Goal: Information Seeking & Learning: Find specific page/section

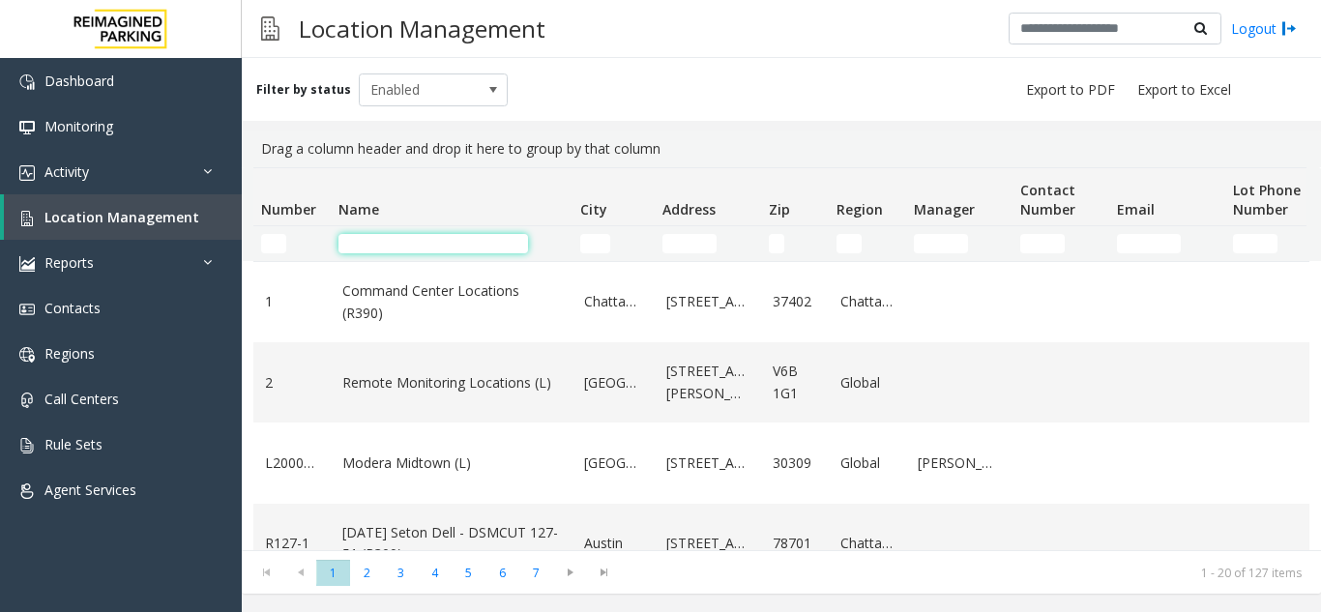
click at [472, 241] on input "Name Filter" at bounding box center [432, 243] width 189 height 19
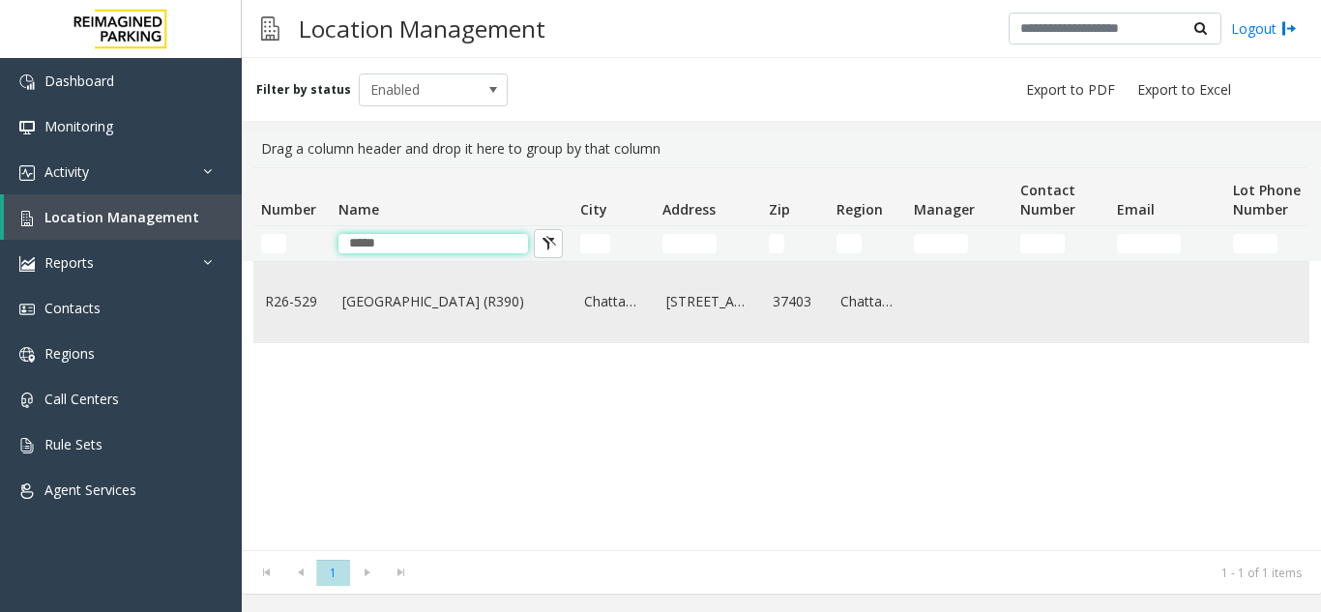
type input "*****"
click at [385, 304] on link "River Pier Garage (R390)" at bounding box center [451, 301] width 218 height 21
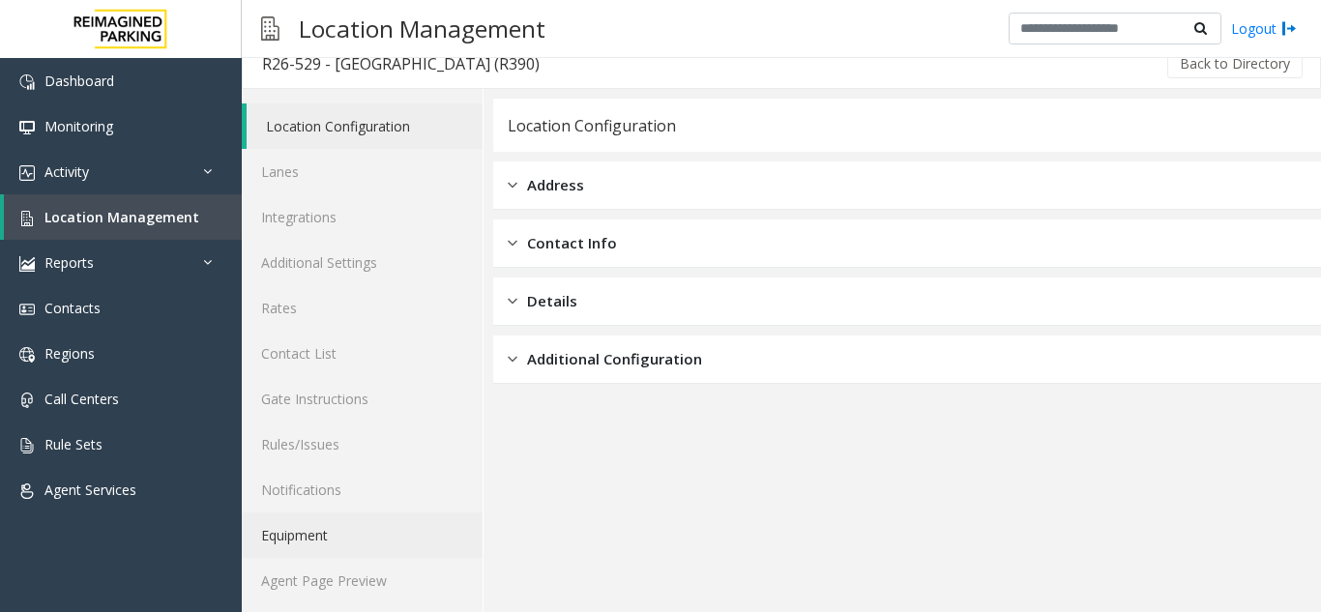
scroll to position [25, 0]
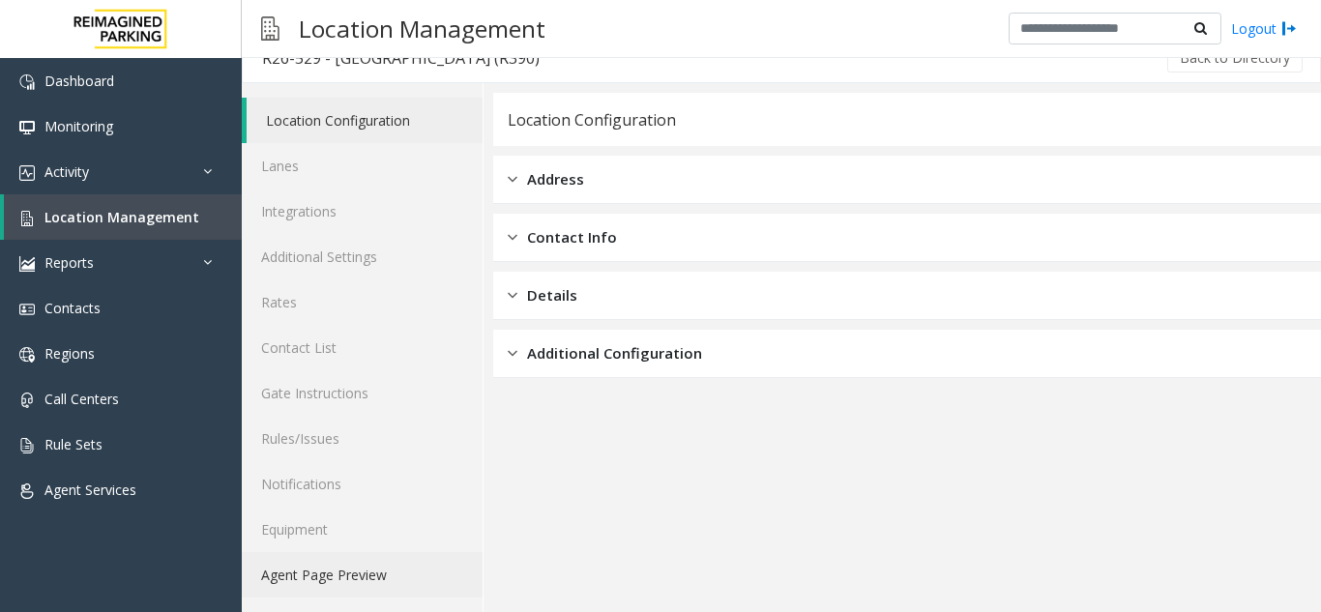
click at [335, 579] on link "Agent Page Preview" at bounding box center [362, 574] width 241 height 45
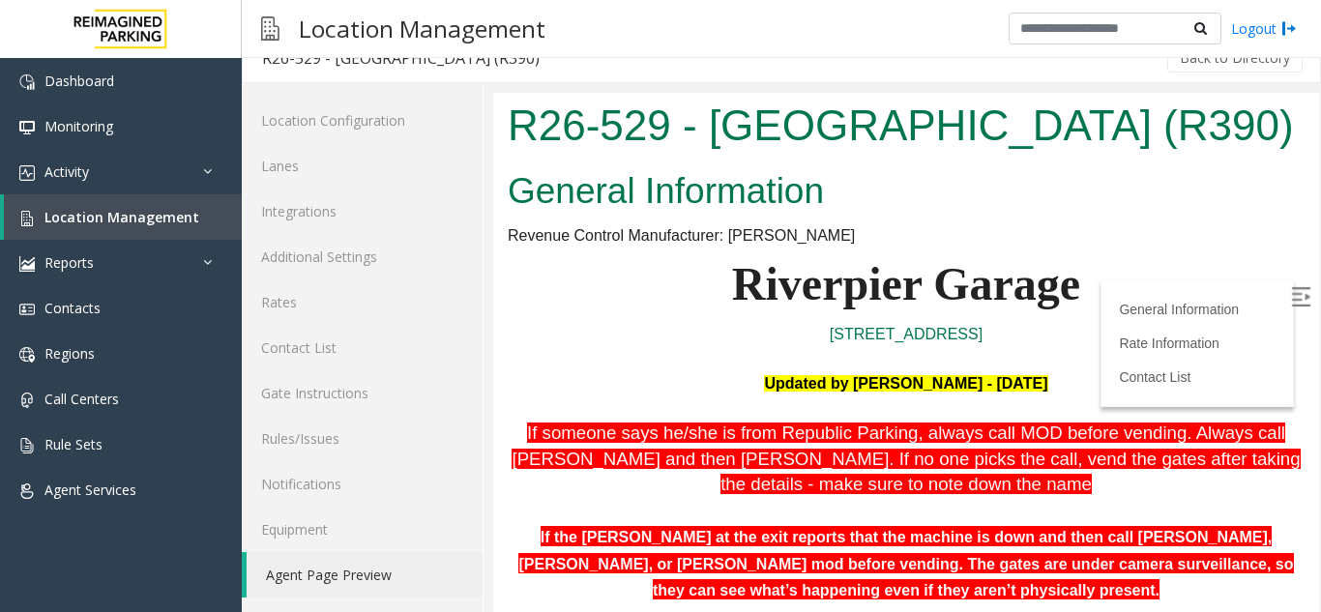
click at [1291, 297] on img at bounding box center [1300, 296] width 19 height 19
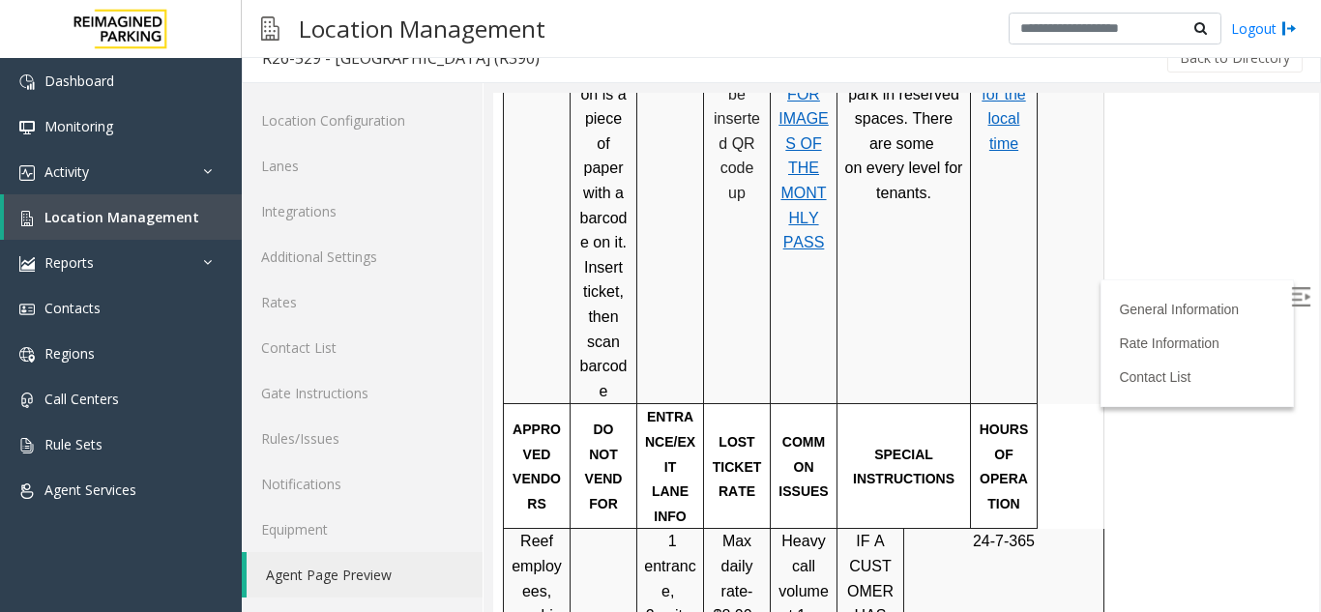
scroll to position [1740, 0]
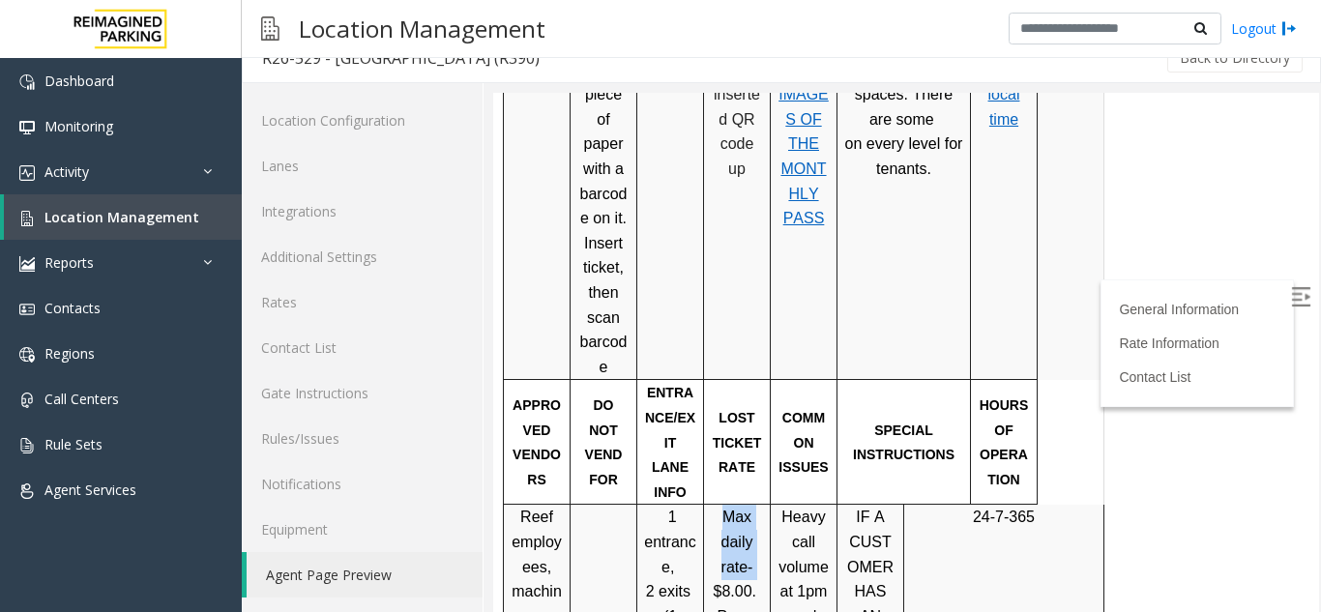
drag, startPoint x: 716, startPoint y: 319, endPoint x: 770, endPoint y: 327, distance: 53.7
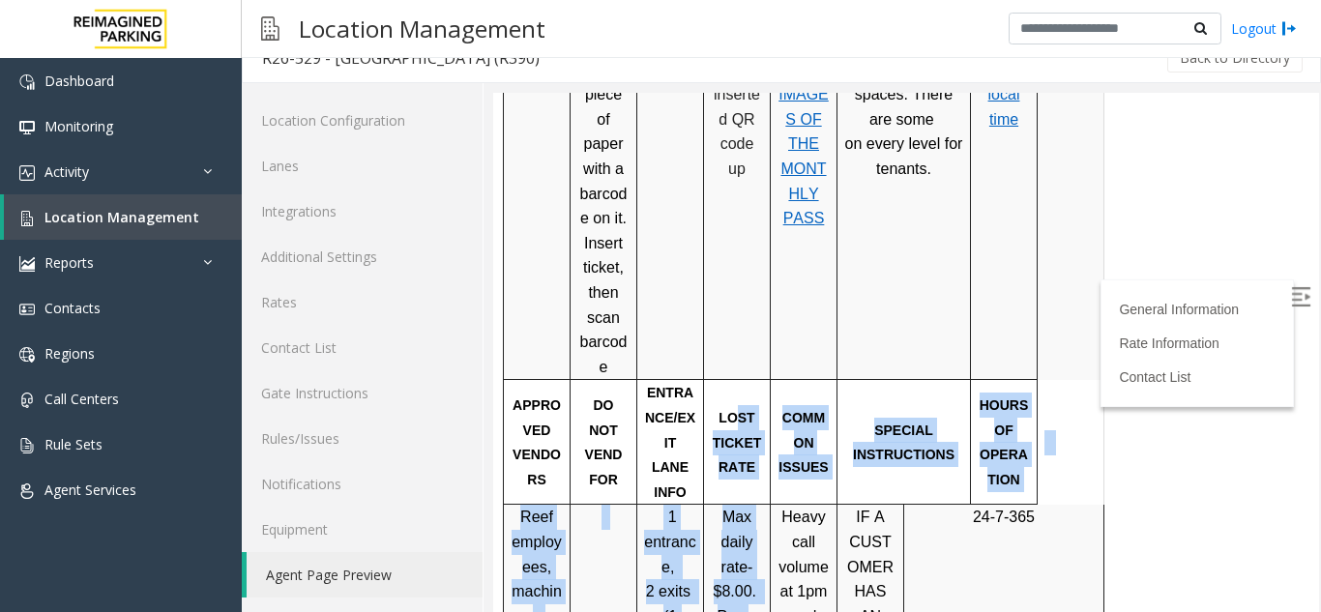
drag, startPoint x: 737, startPoint y: 261, endPoint x: 744, endPoint y: 347, distance: 86.4
click at [744, 346] on tbody "PARCS VALIDATION SYSTEM USERNAME PASSWORD EQUIPMENT CARD INSERTIO N Amano Barco…" at bounding box center [804, 403] width 600 height 2183
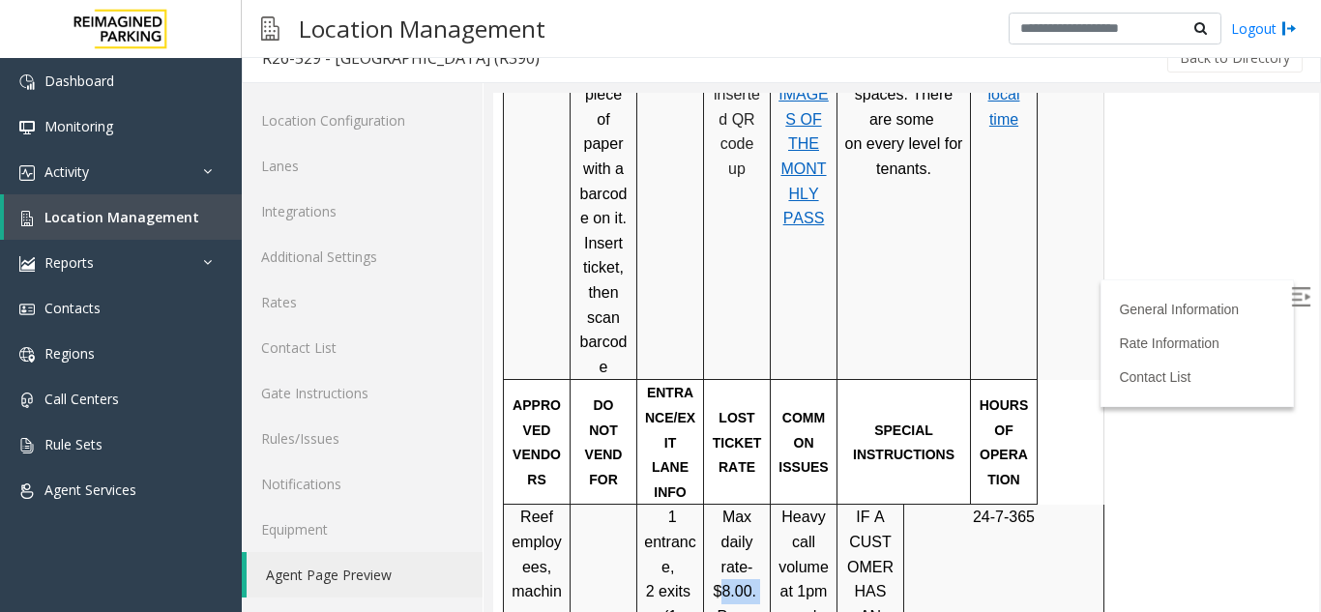
drag, startPoint x: 722, startPoint y: 325, endPoint x: 761, endPoint y: 325, distance: 38.7
click at [761, 505] on p "Max daily rate- $8.00." at bounding box center [737, 554] width 52 height 99
click at [76, 214] on span "Location Management" at bounding box center [121, 217] width 155 height 18
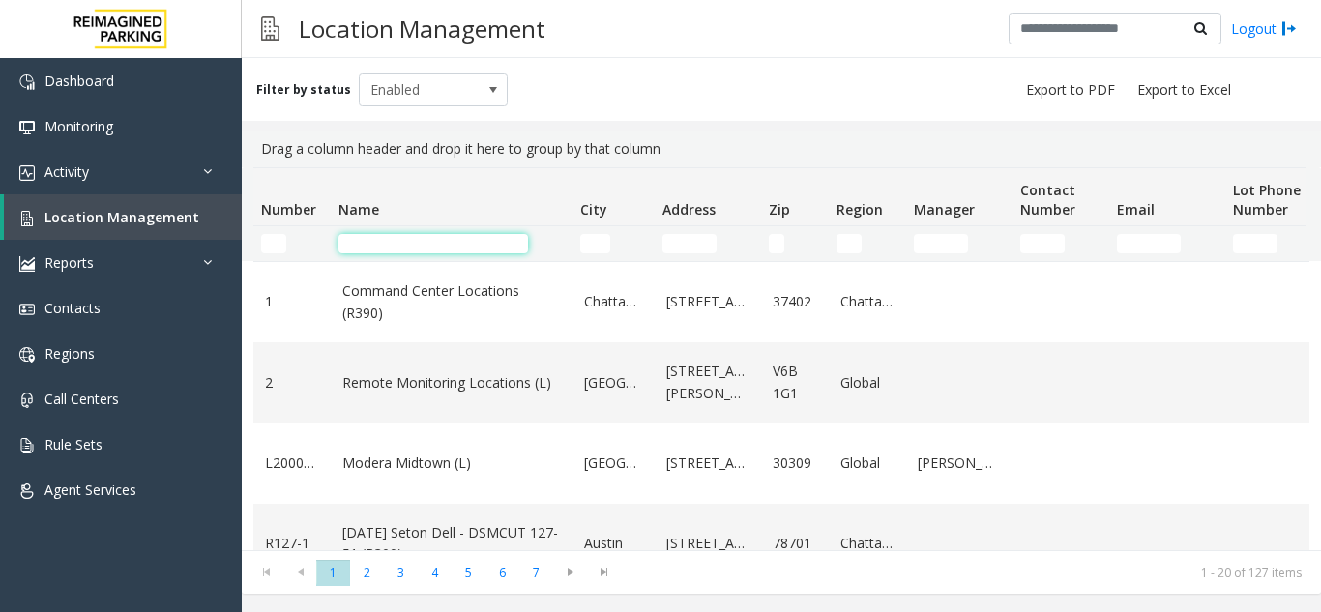
click at [360, 241] on input "Name Filter" at bounding box center [432, 243] width 189 height 19
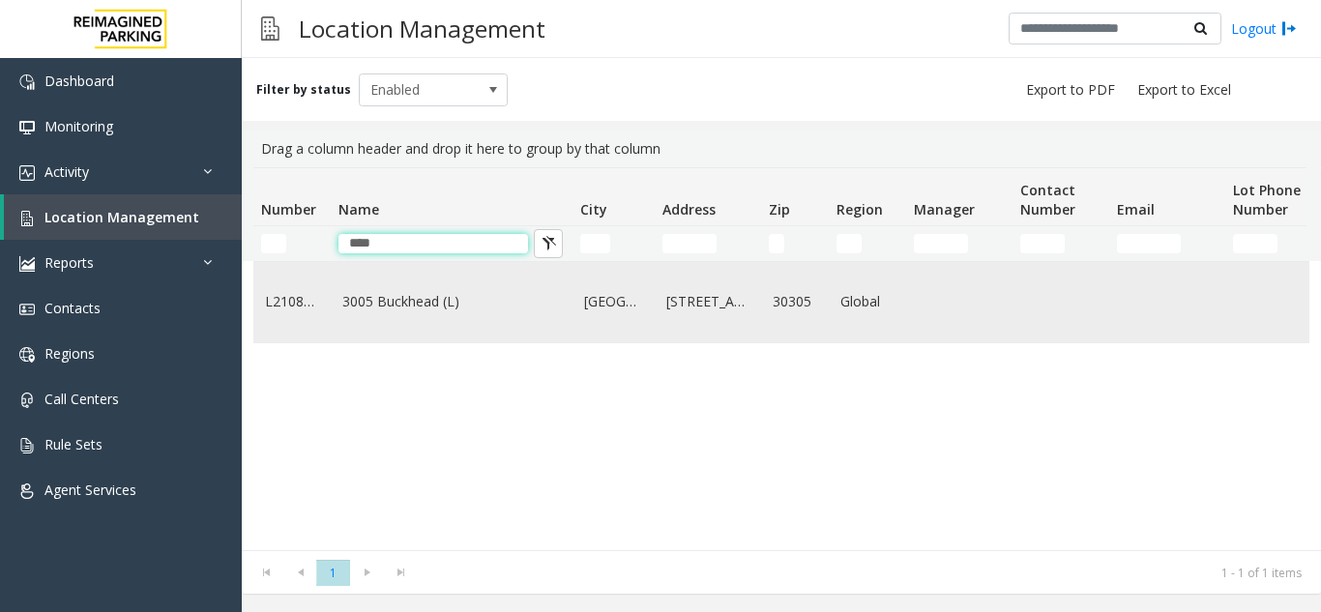
type input "****"
click at [364, 312] on link "3005 Buckhead (L)" at bounding box center [451, 301] width 218 height 21
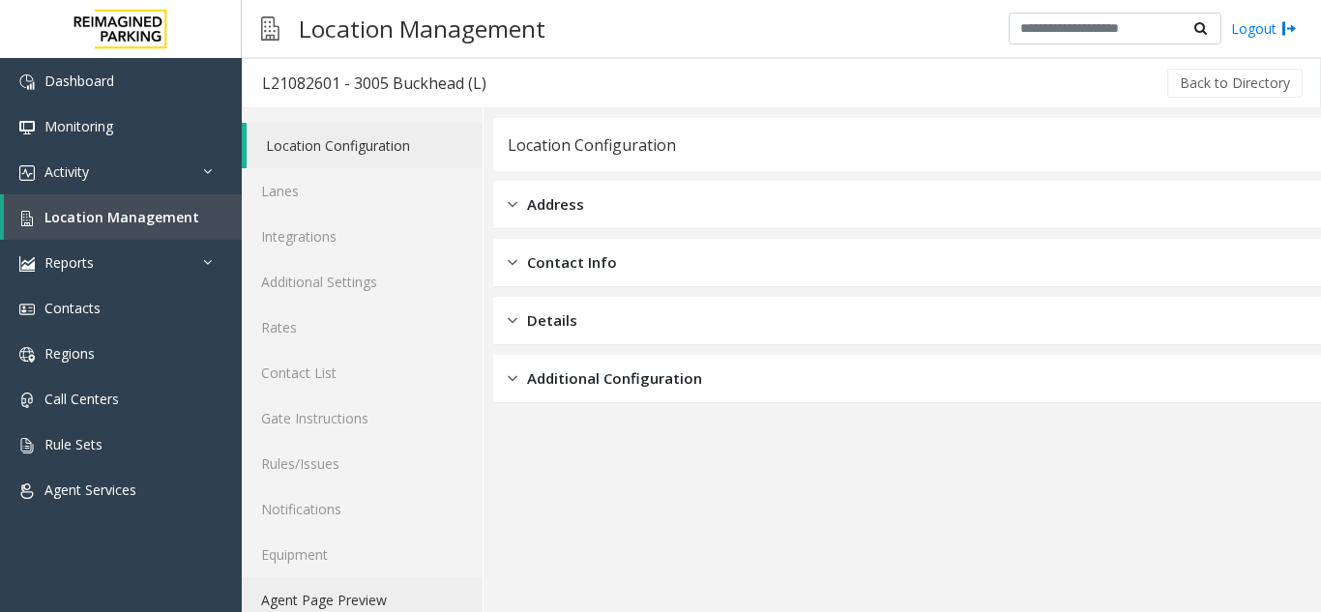
click at [333, 596] on link "Agent Page Preview" at bounding box center [362, 599] width 241 height 45
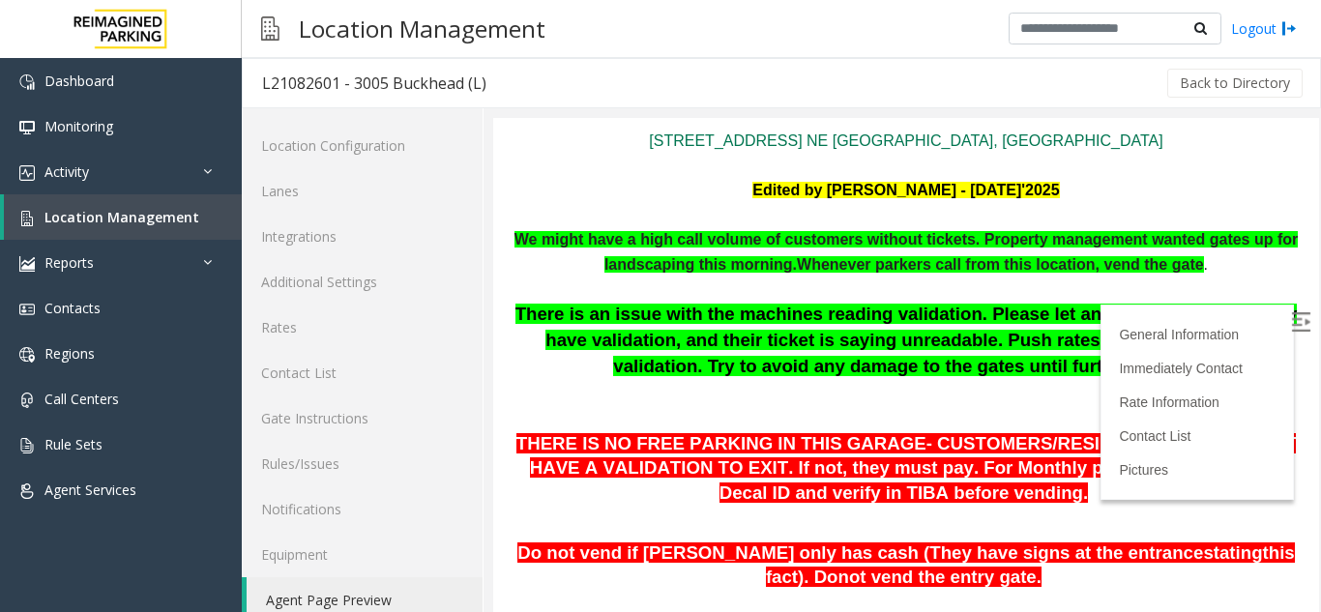
click at [1291, 324] on img at bounding box center [1300, 321] width 19 height 19
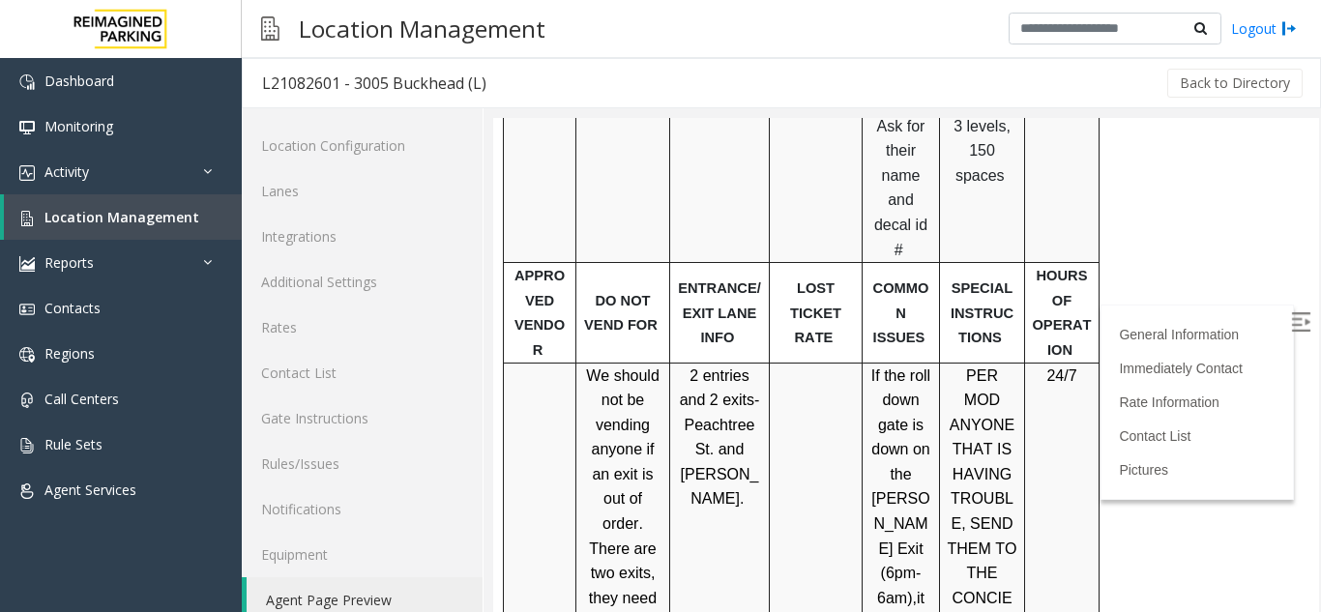
scroll to position [1740, 0]
click at [350, 321] on link "Rates" at bounding box center [362, 327] width 241 height 45
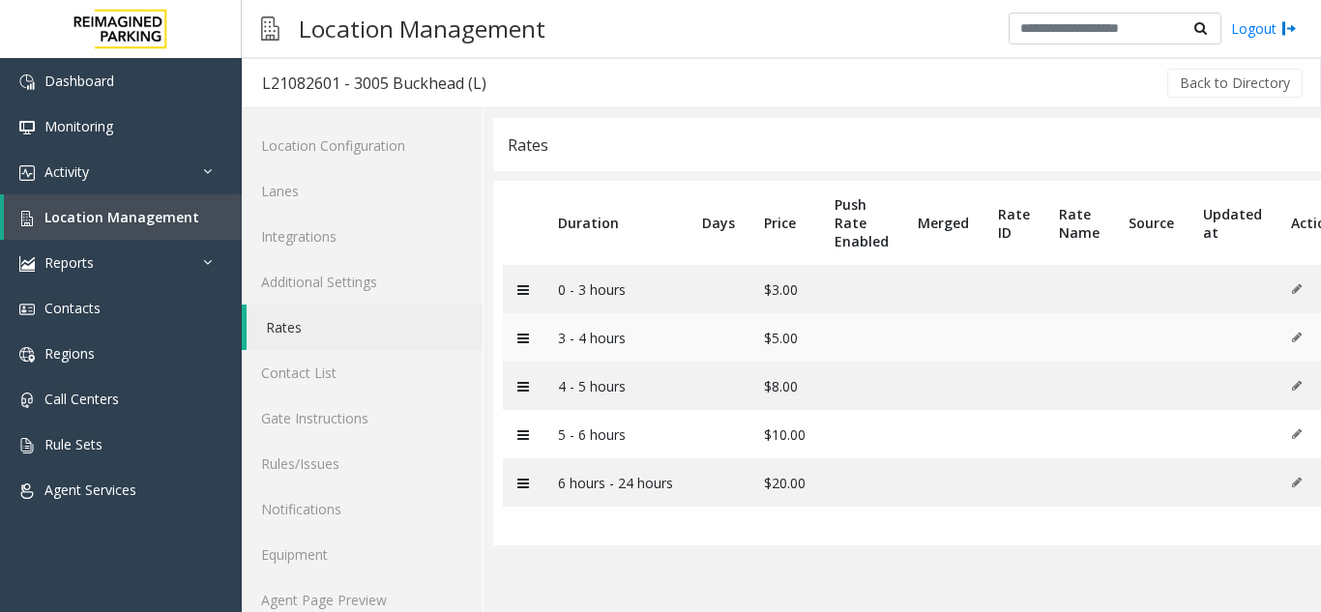
scroll to position [25, 0]
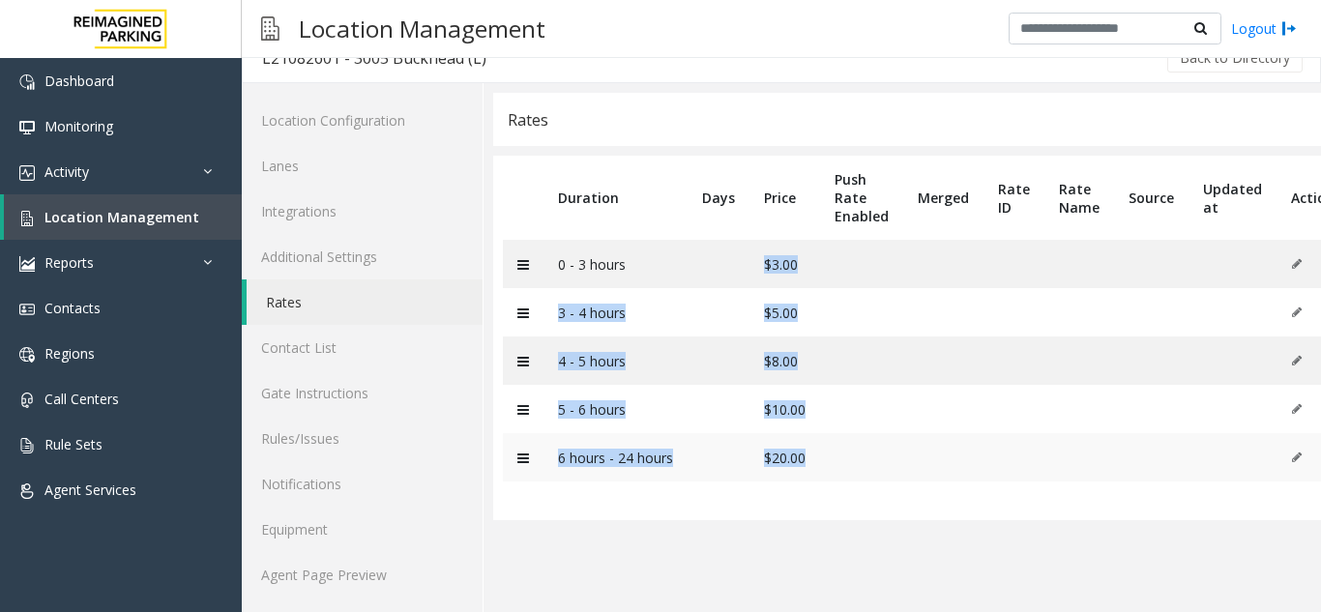
drag, startPoint x: 778, startPoint y: 285, endPoint x: 848, endPoint y: 469, distance: 196.4
click at [848, 469] on tbody "0 - 3 hours $3.00 3 - 4 hours $5.00 4 - 5 hours $8.00 5 - 6 hours $10.00 6 hour…" at bounding box center [929, 361] width 853 height 242
click at [848, 469] on td at bounding box center [861, 457] width 83 height 48
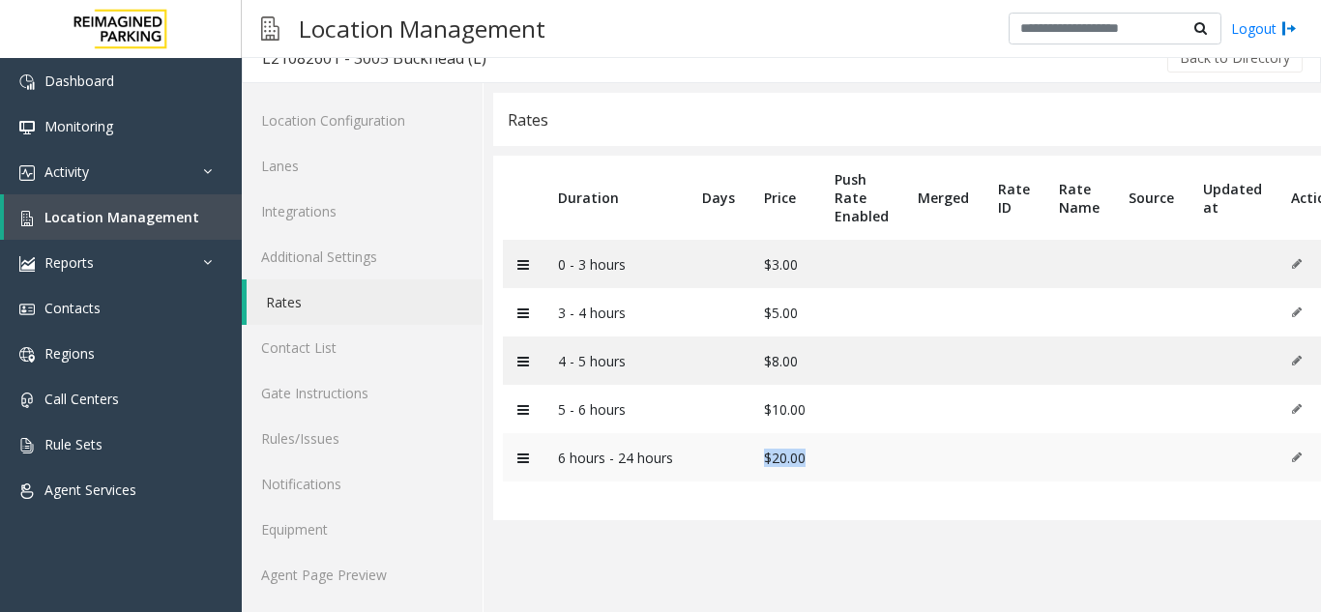
drag, startPoint x: 837, startPoint y: 458, endPoint x: 754, endPoint y: 462, distance: 83.2
click at [754, 462] on tr "6 hours - 24 hours $20.00" at bounding box center [929, 457] width 853 height 48
click at [62, 224] on span "Location Management" at bounding box center [121, 217] width 155 height 18
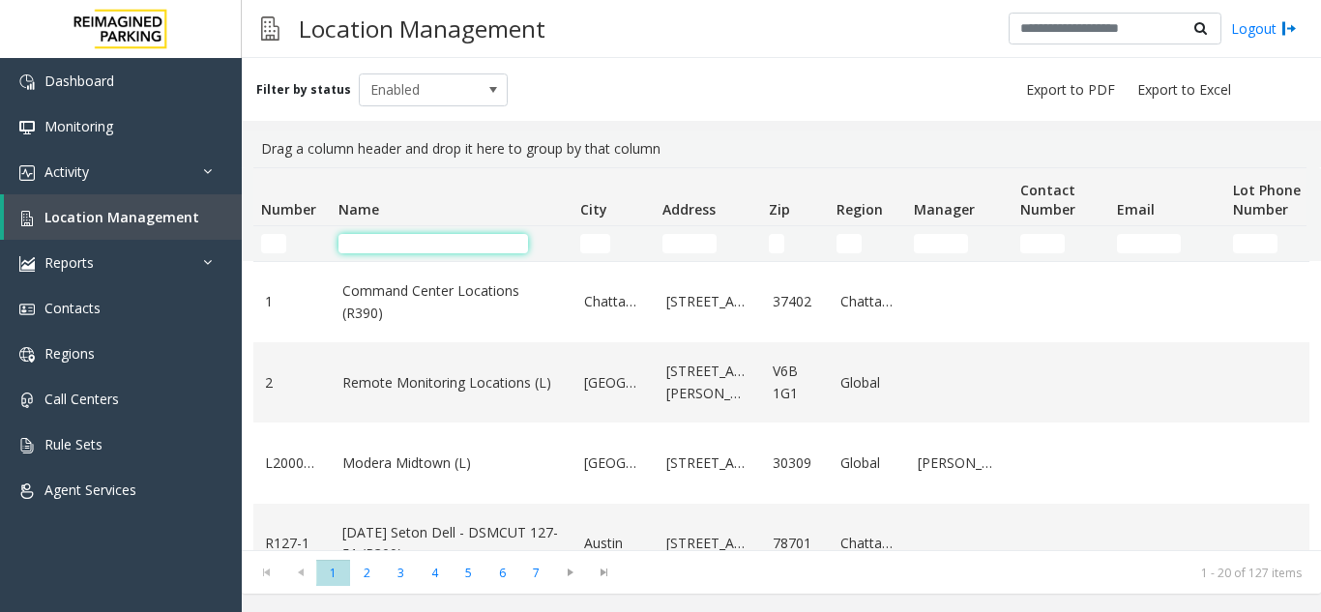
click at [423, 245] on input "Name Filter" at bounding box center [432, 243] width 189 height 19
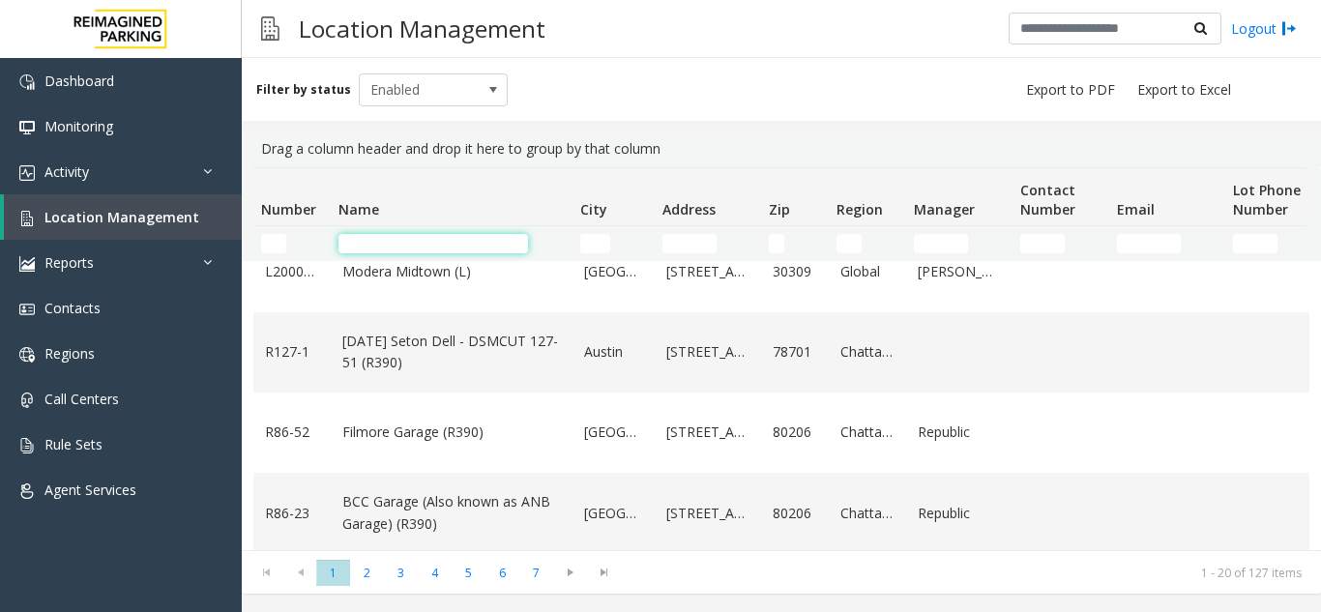
scroll to position [193, 0]
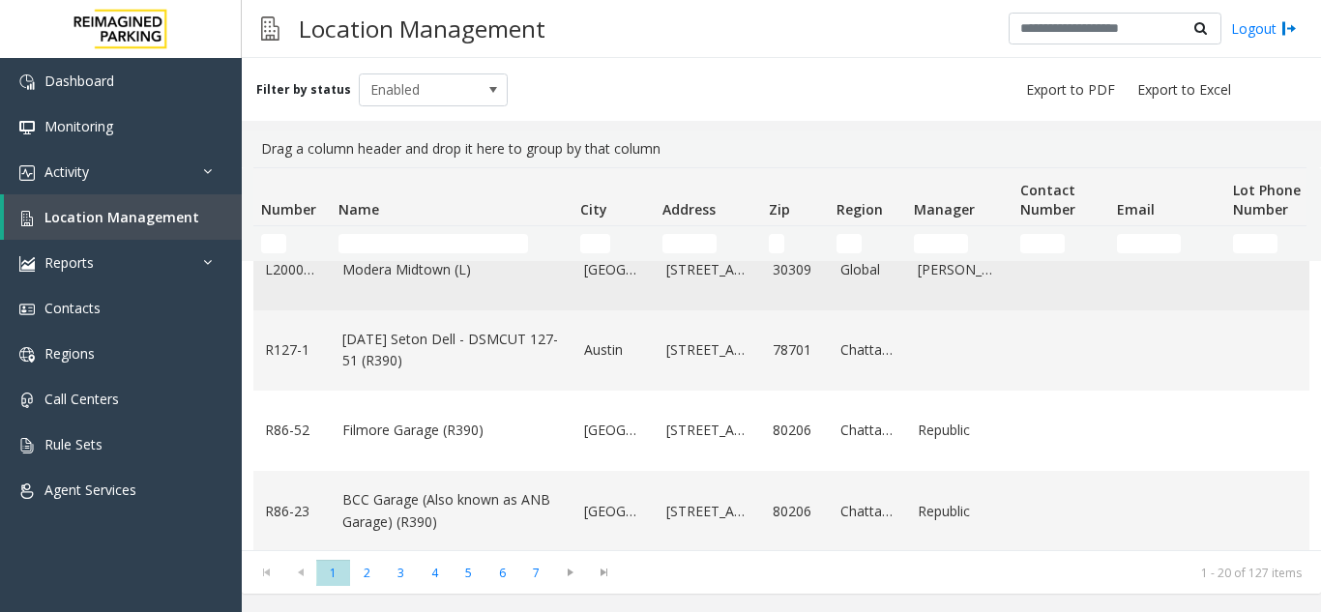
click at [430, 278] on link "Modera Midtown (L)" at bounding box center [451, 269] width 218 height 21
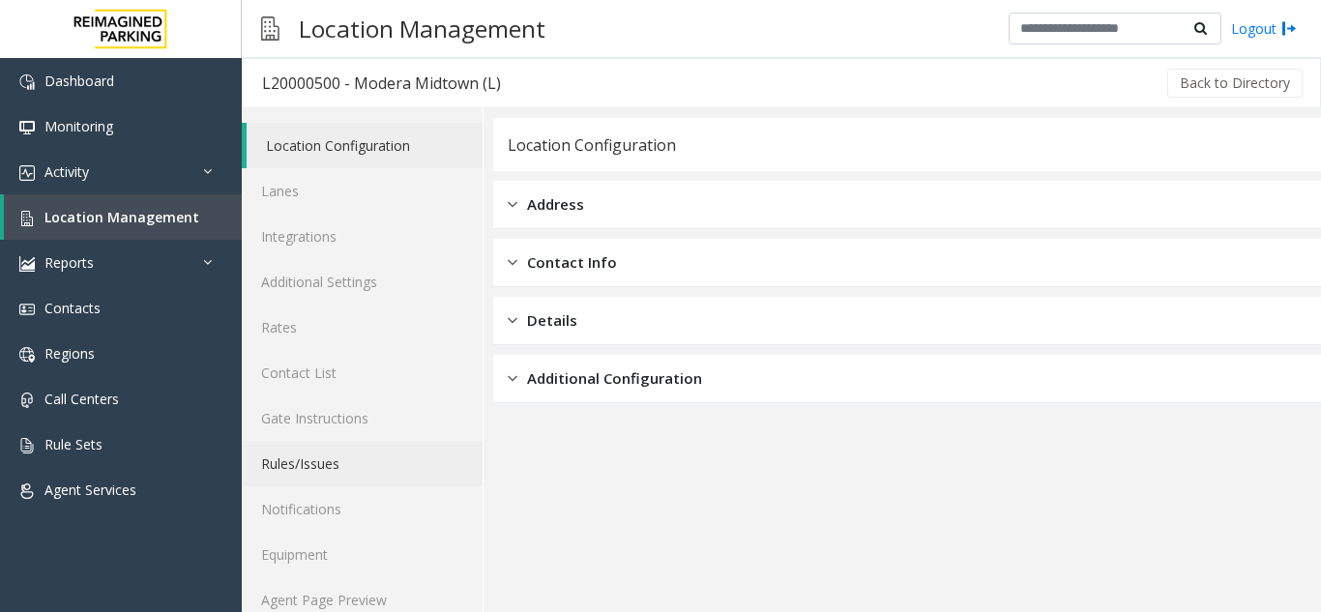
scroll to position [25, 0]
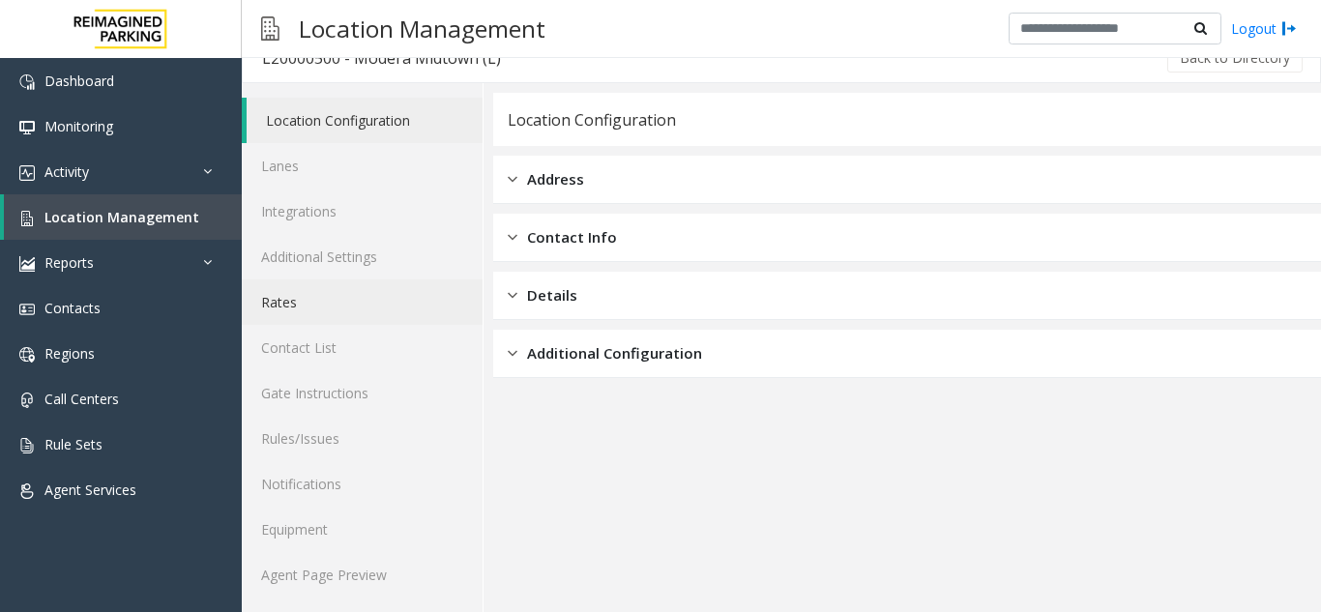
click at [342, 302] on link "Rates" at bounding box center [362, 301] width 241 height 45
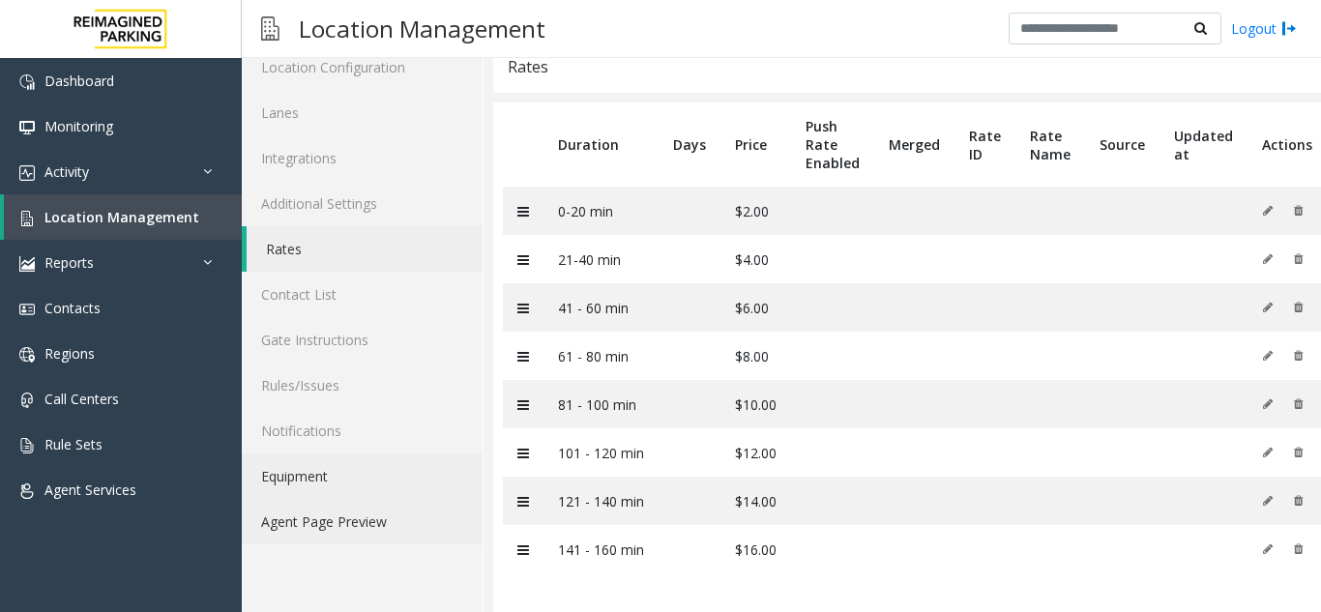
click at [338, 514] on link "Agent Page Preview" at bounding box center [362, 521] width 241 height 45
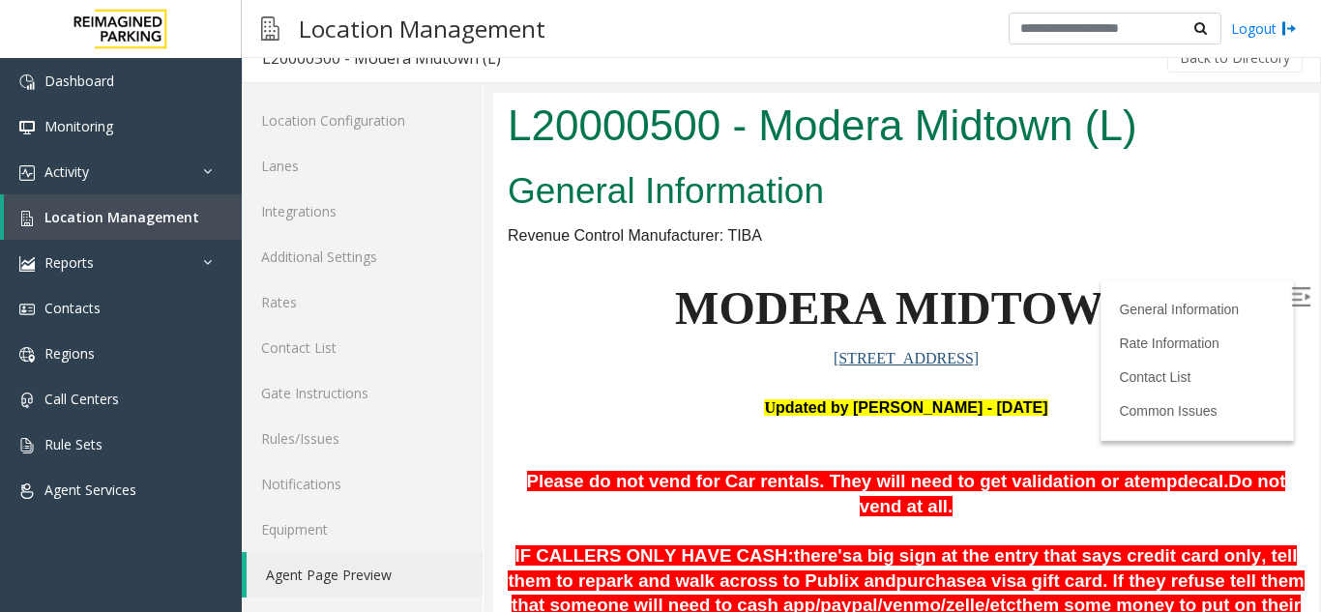
scroll to position [483, 0]
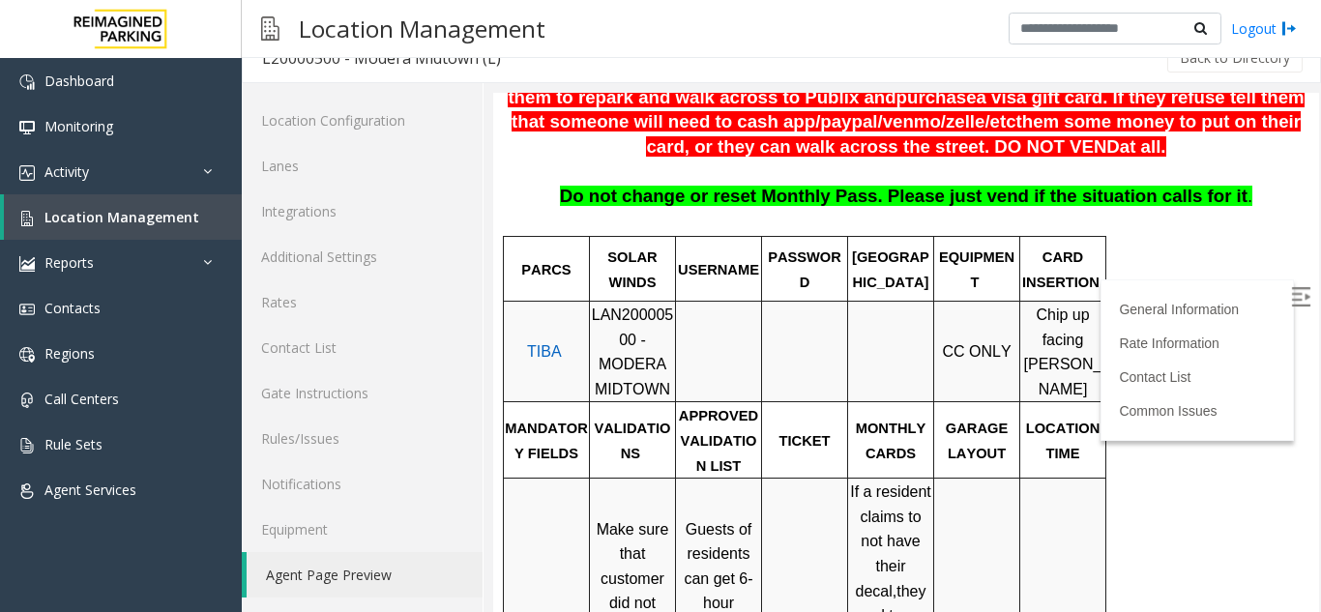
click at [1291, 289] on img at bounding box center [1300, 296] width 19 height 19
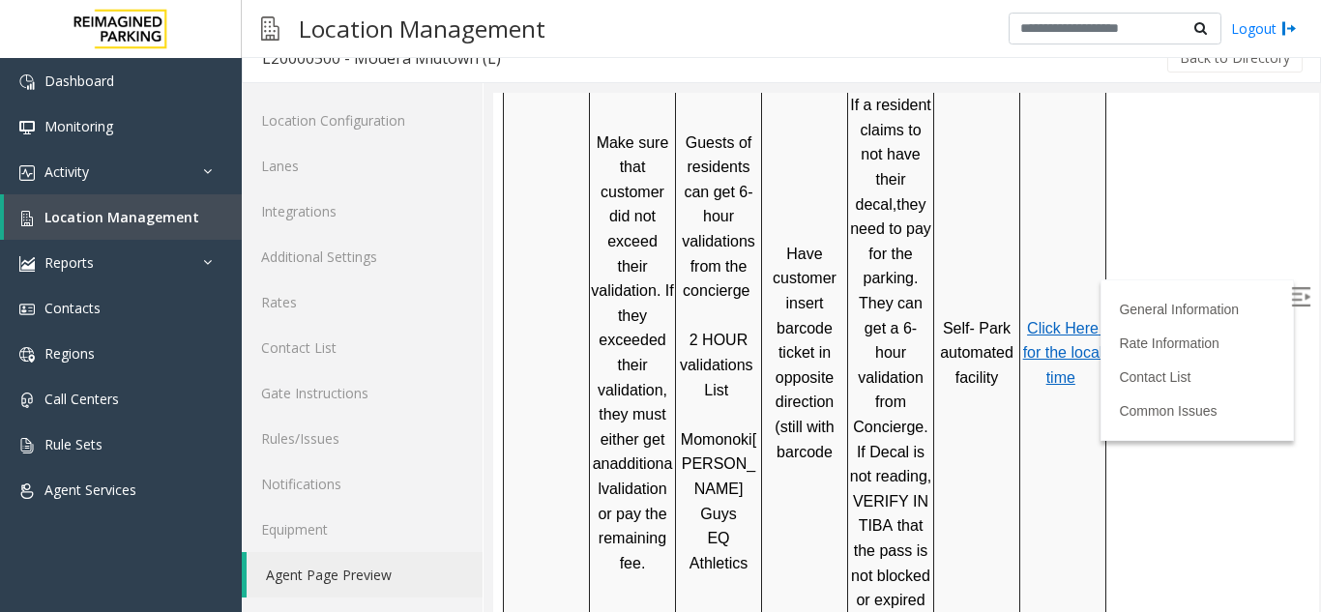
scroll to position [1257, 0]
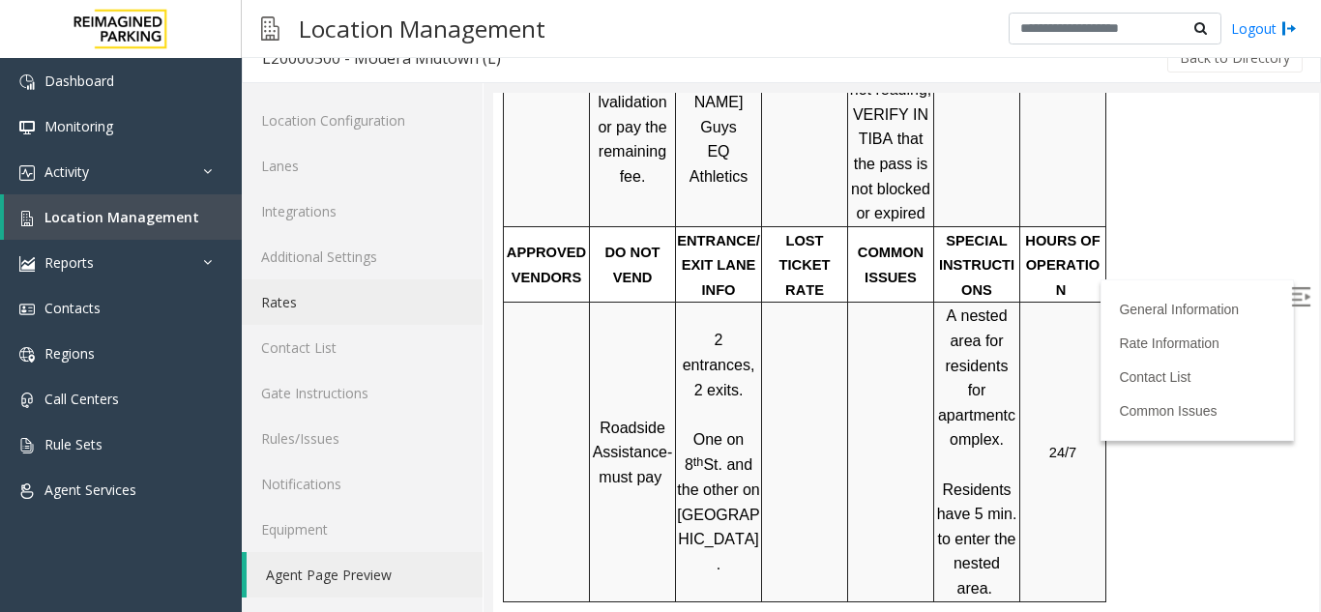
click at [321, 290] on link "Rates" at bounding box center [362, 301] width 241 height 45
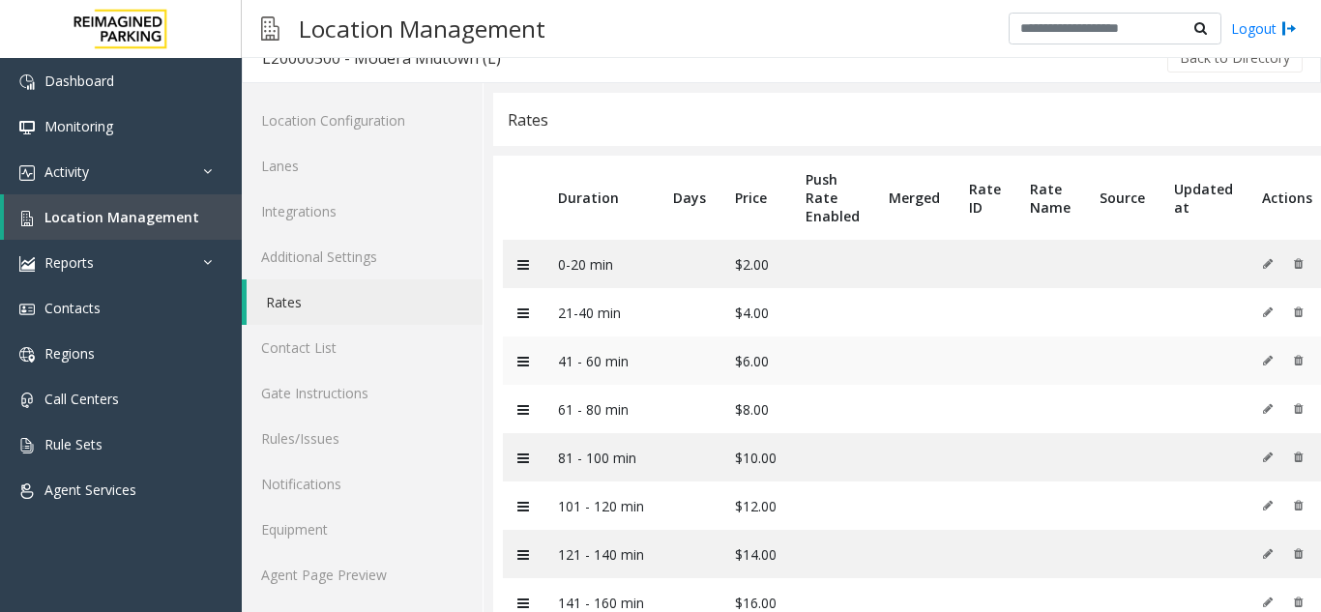
scroll to position [93, 0]
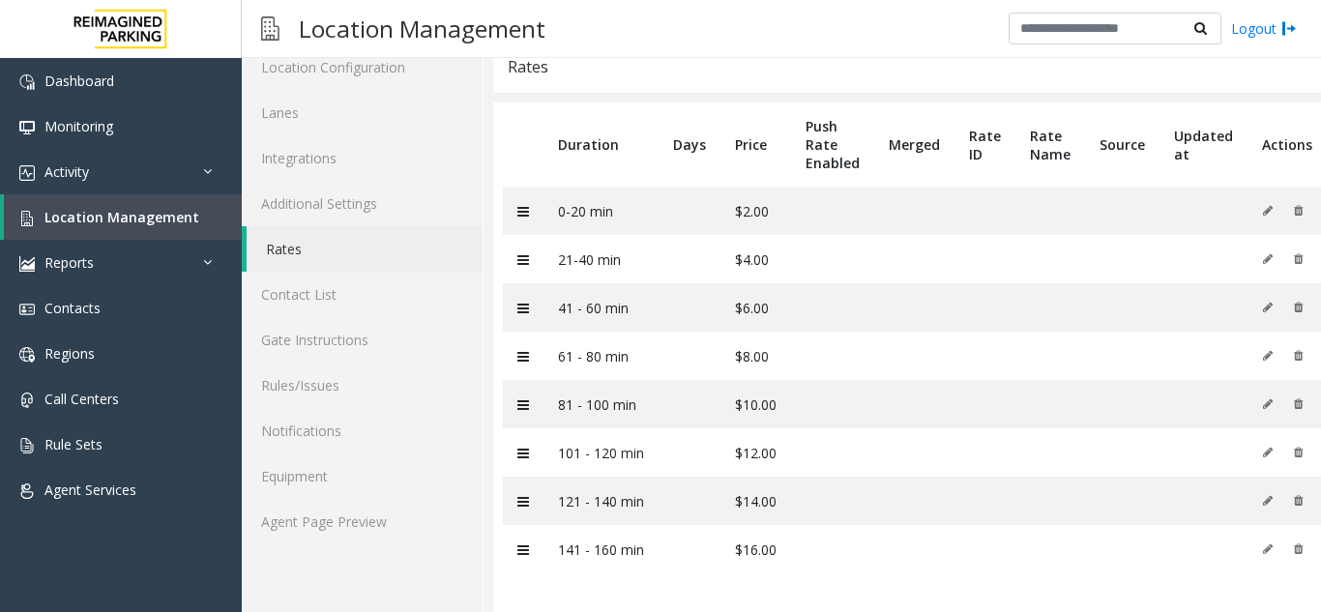
click at [722, 586] on table "Duration Days Price Push Rate Enabled Merged Rate ID Rate Name Source Updated a…" at bounding box center [907, 357] width 828 height 510
drag, startPoint x: 717, startPoint y: 537, endPoint x: 814, endPoint y: 541, distance: 96.8
click at [814, 541] on tr "141 - 160 min $16.00" at bounding box center [915, 549] width 824 height 48
click at [817, 541] on td at bounding box center [832, 549] width 83 height 48
click at [155, 213] on span "Location Management" at bounding box center [121, 217] width 155 height 18
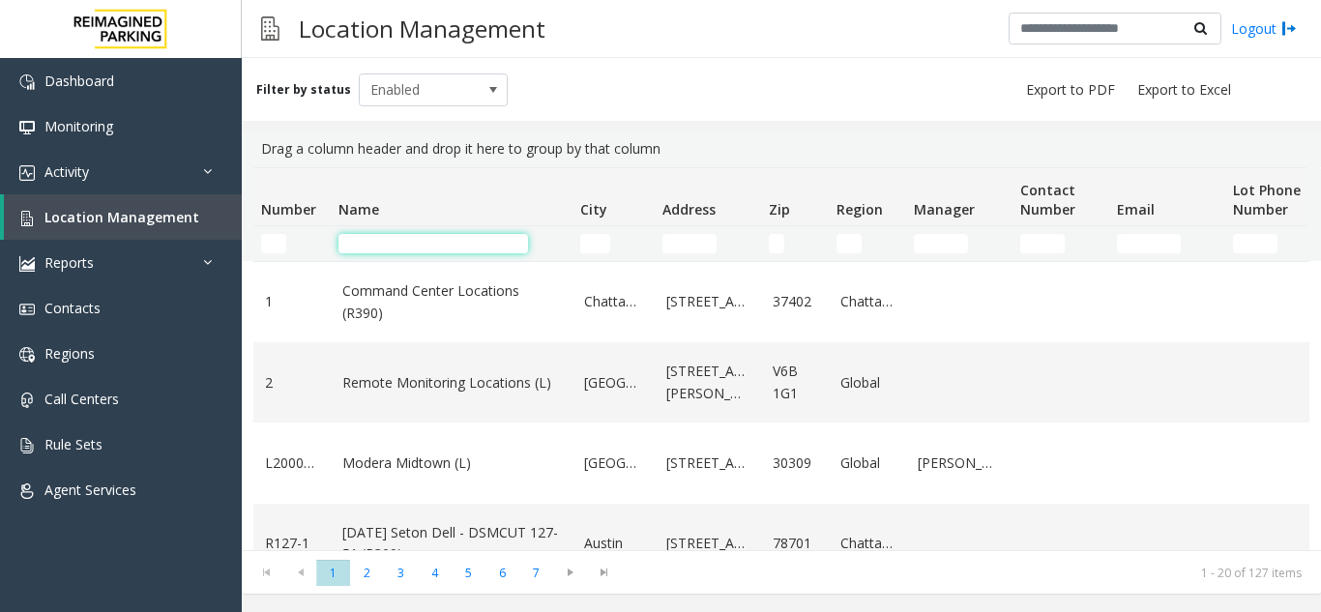
click at [450, 248] on input "Name Filter" at bounding box center [432, 243] width 189 height 19
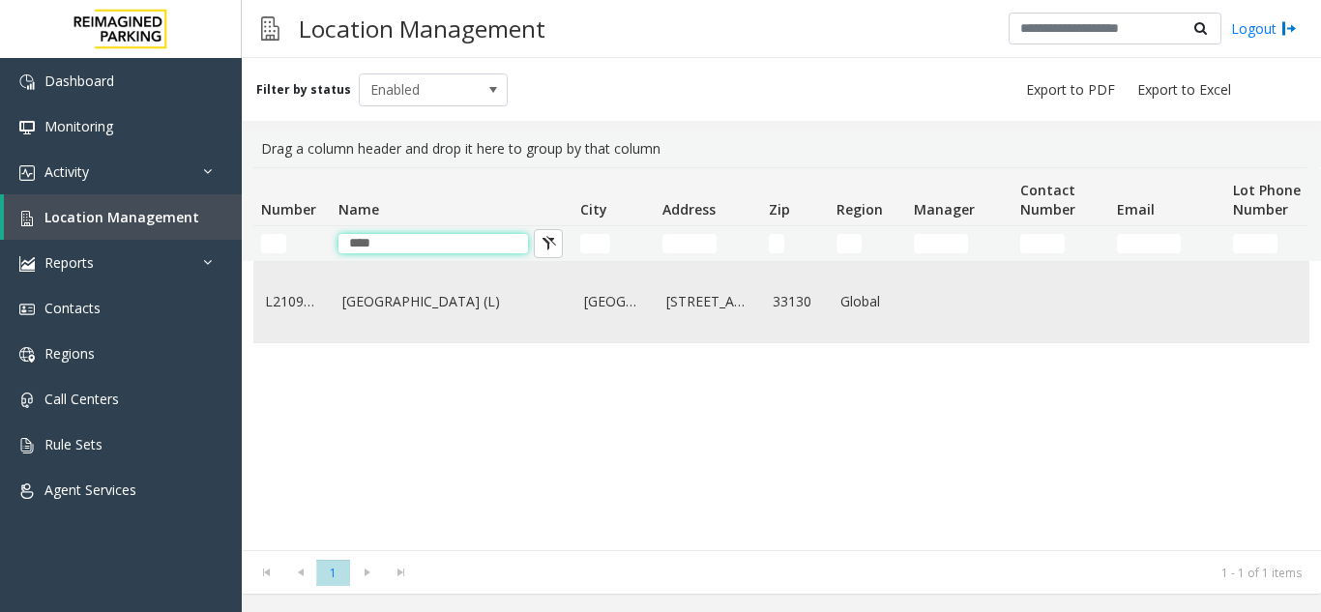
type input "****"
click at [424, 296] on link "Brickell City Centre (L)" at bounding box center [451, 301] width 218 height 21
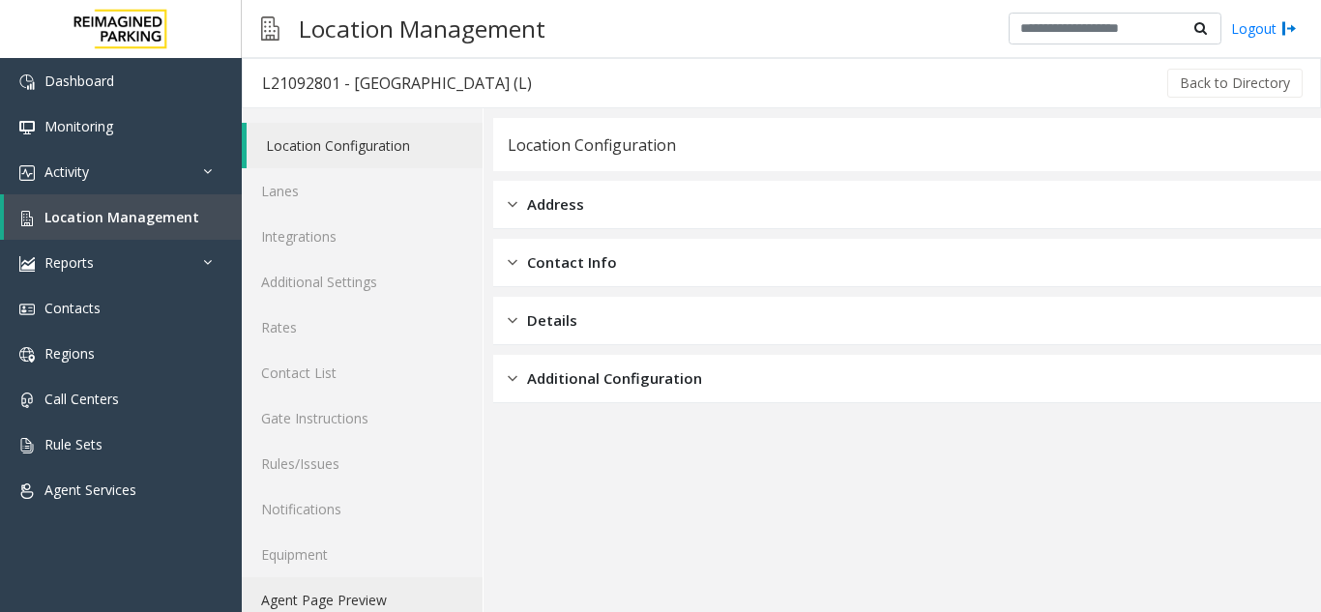
click at [342, 596] on link "Agent Page Preview" at bounding box center [362, 599] width 241 height 45
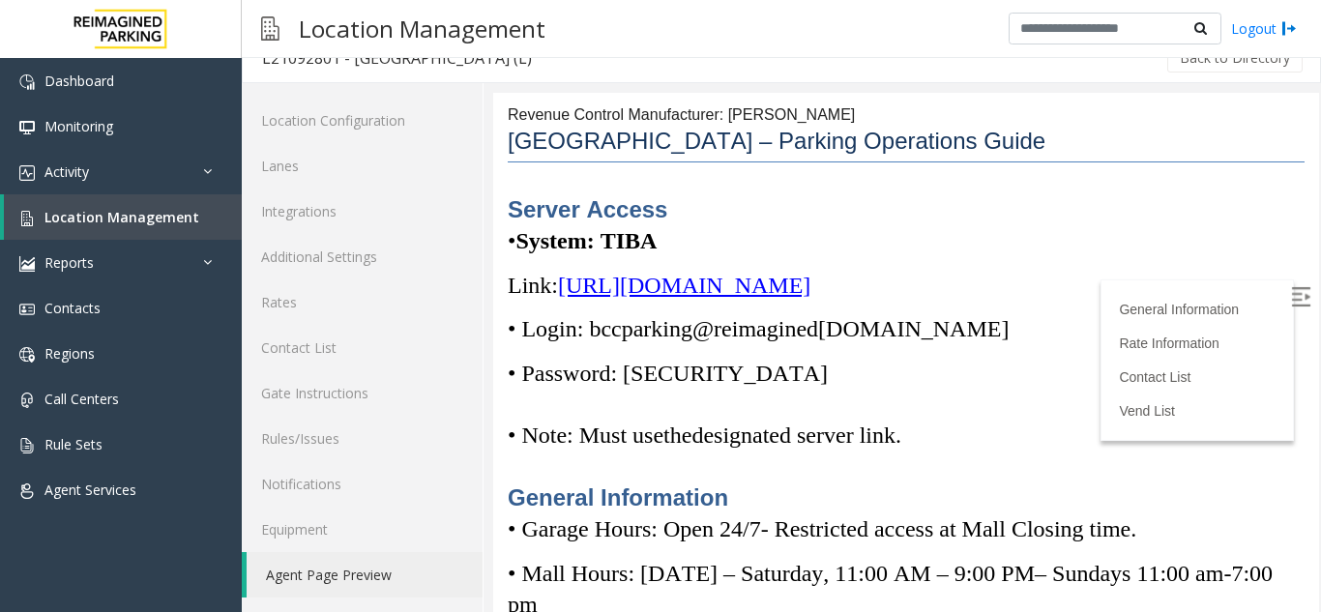
scroll to position [97, 0]
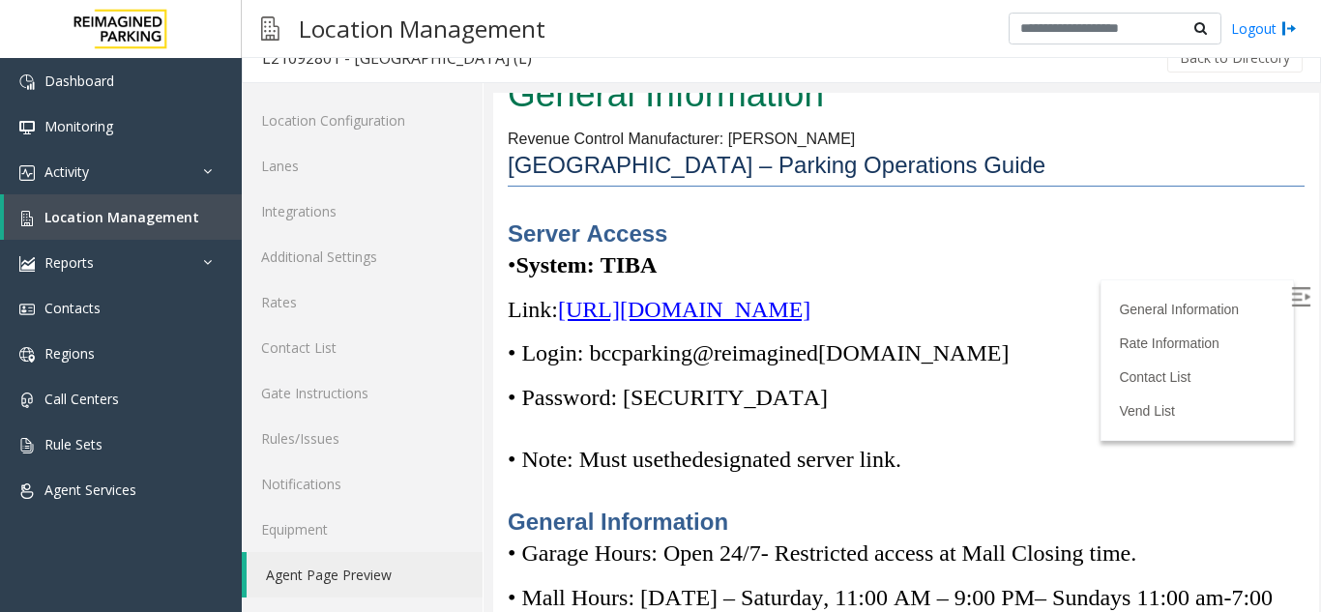
click at [1042, 254] on p "• System: TIBA" at bounding box center [906, 264] width 797 height 31
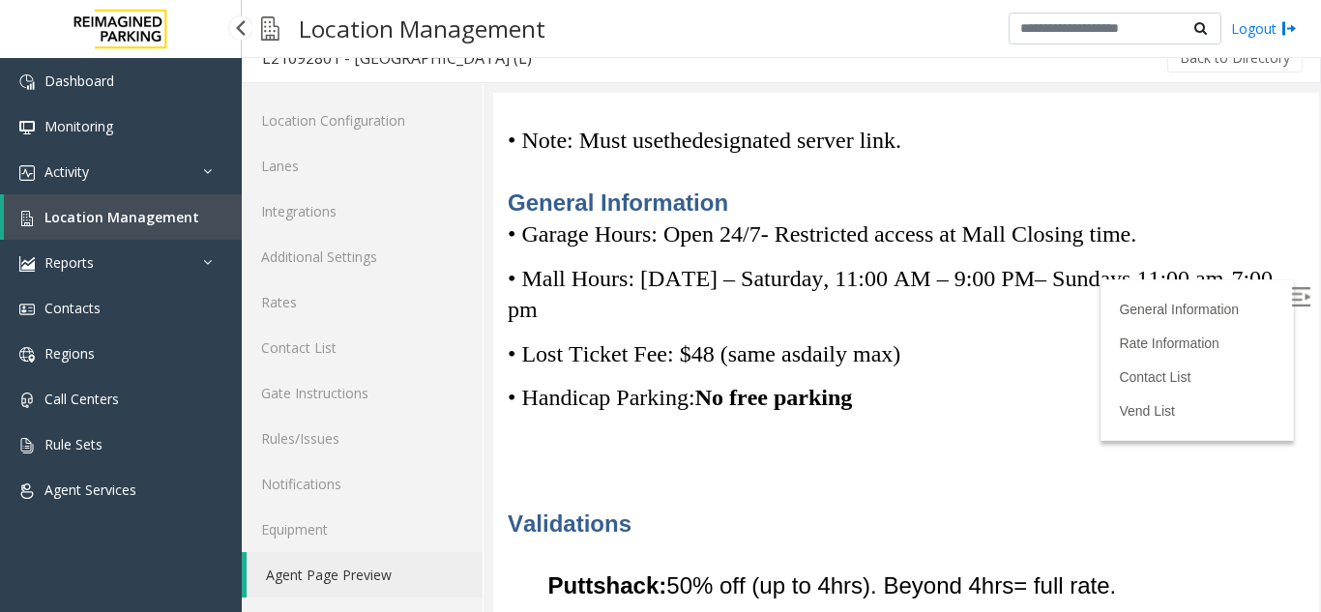
click at [120, 212] on span "Location Management" at bounding box center [121, 217] width 155 height 18
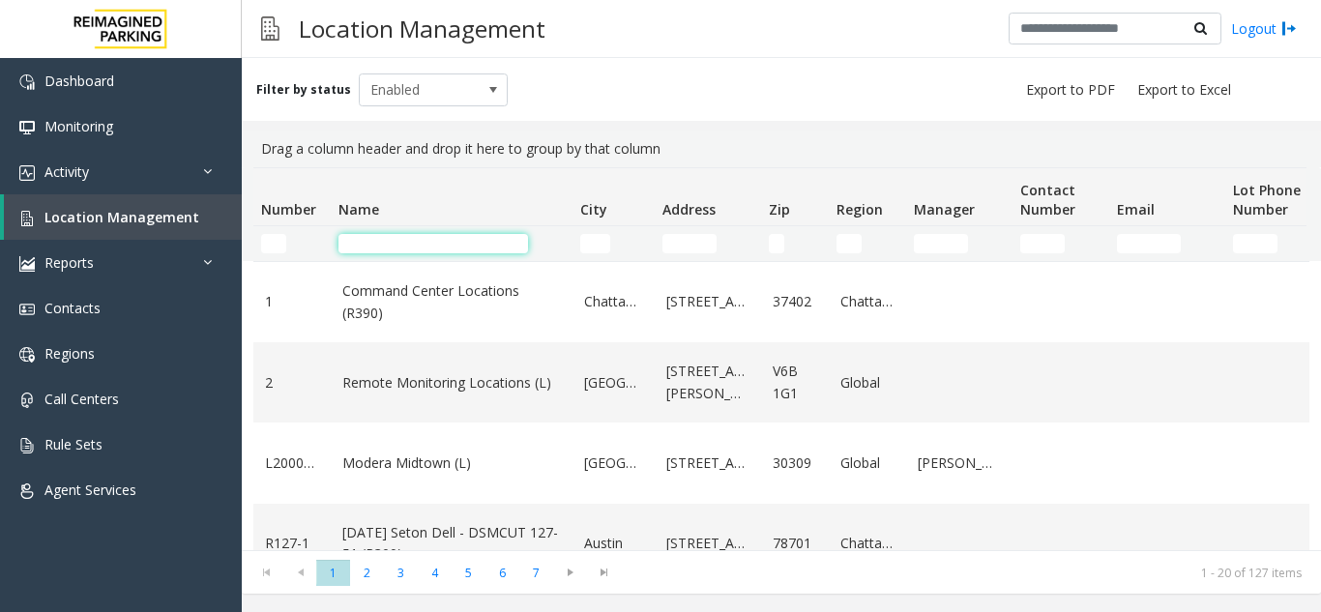
click at [381, 240] on input "Name Filter" at bounding box center [432, 243] width 189 height 19
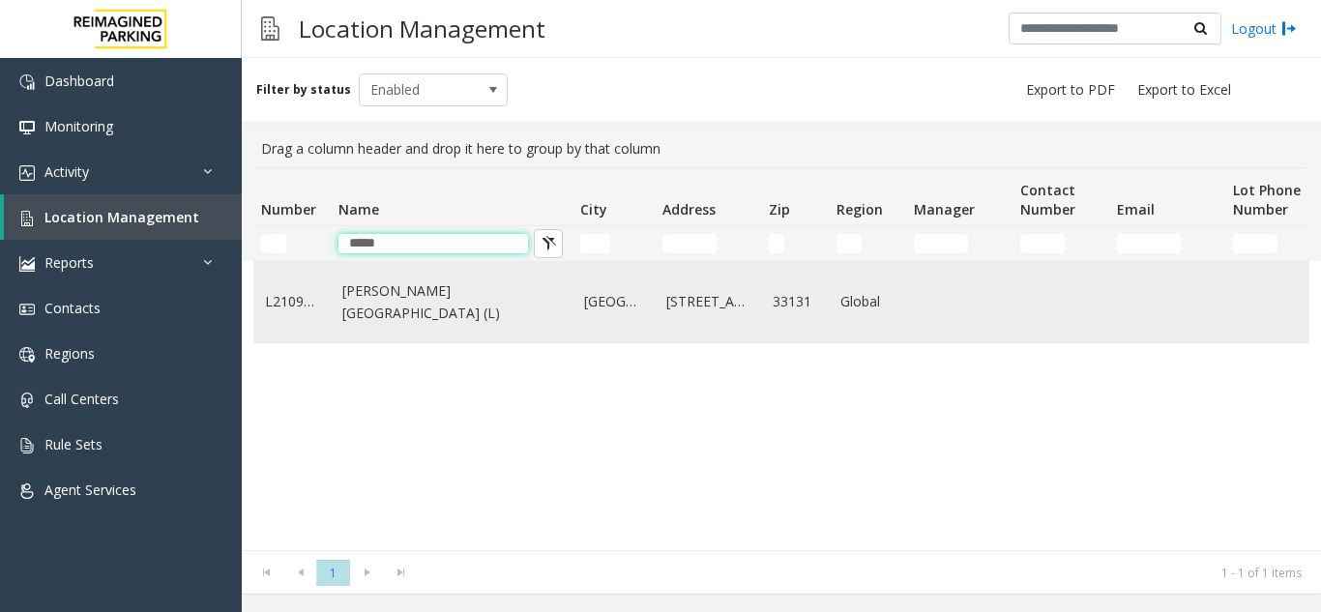
type input "*****"
click at [460, 308] on link "Wells Fargo Center (L)" at bounding box center [451, 302] width 218 height 44
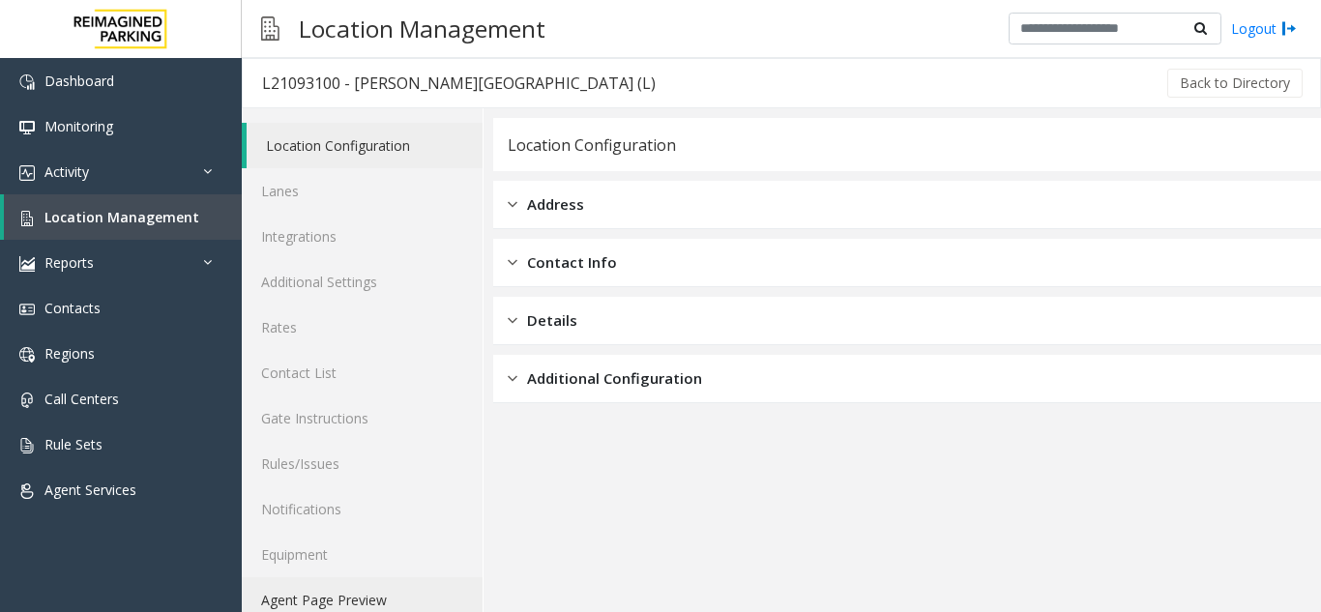
click at [363, 589] on link "Agent Page Preview" at bounding box center [362, 599] width 241 height 45
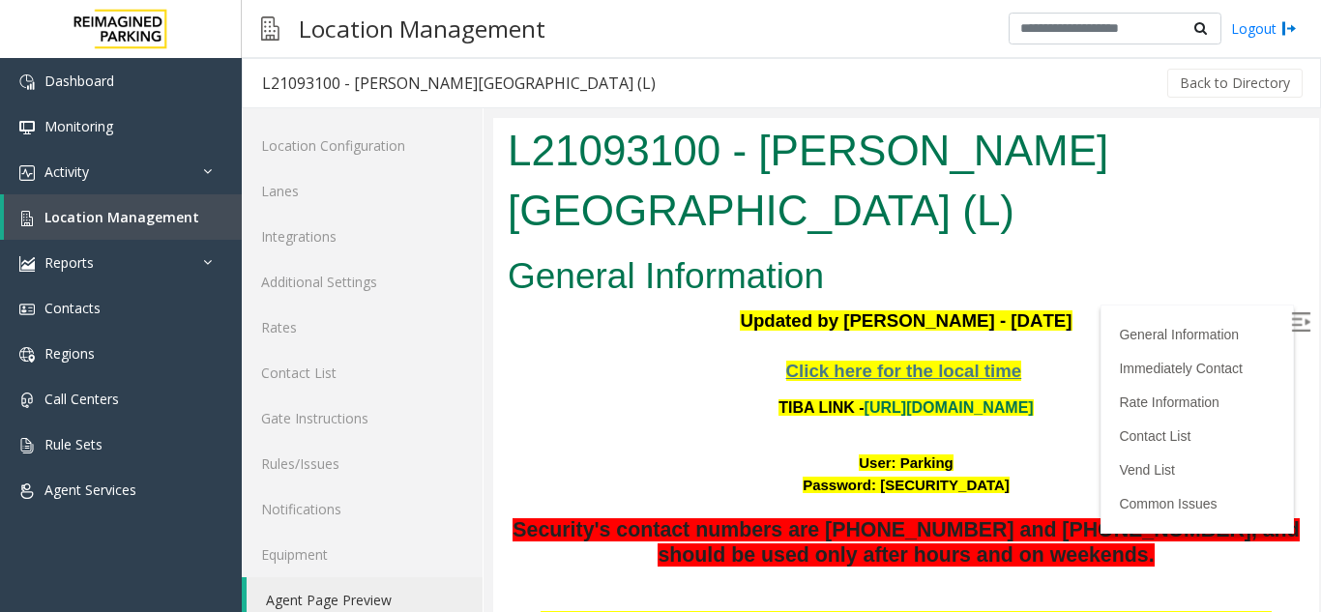
click at [1291, 327] on img at bounding box center [1300, 321] width 19 height 19
click at [868, 399] on link "https://wellsfargoctr-web.sp.tibaparking.net/" at bounding box center [948, 407] width 169 height 16
click at [891, 399] on link "https://wellsfargoctr-web.sp.tibaparking.net/" at bounding box center [948, 407] width 169 height 16
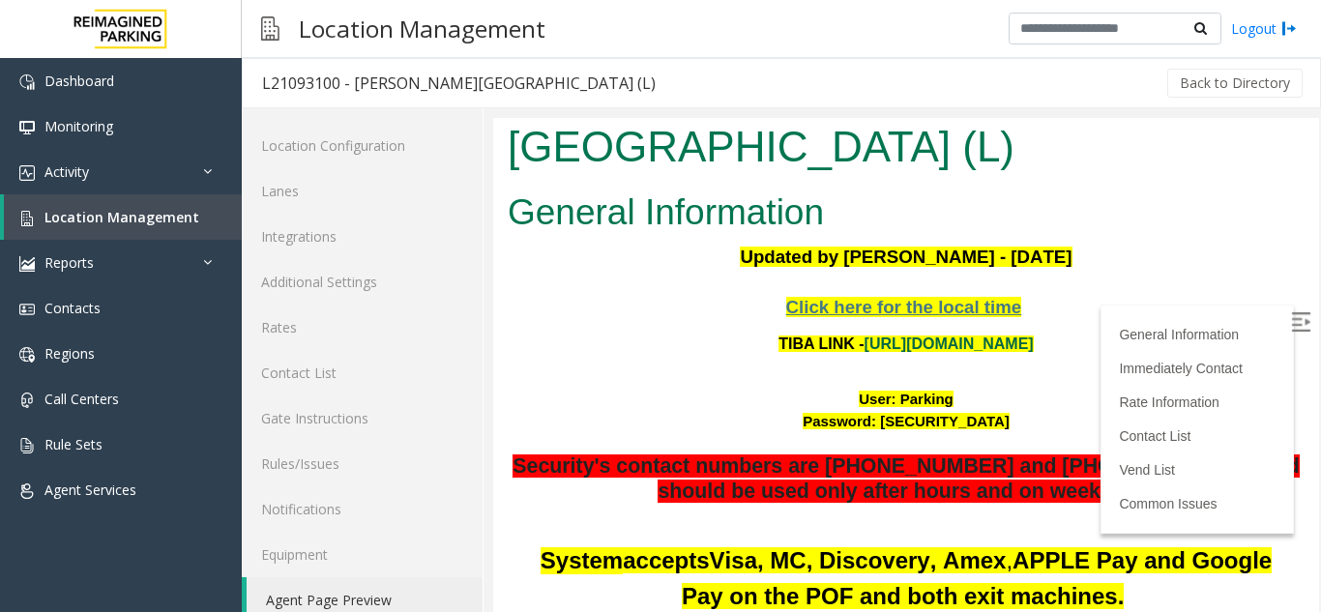
scroll to position [97, 0]
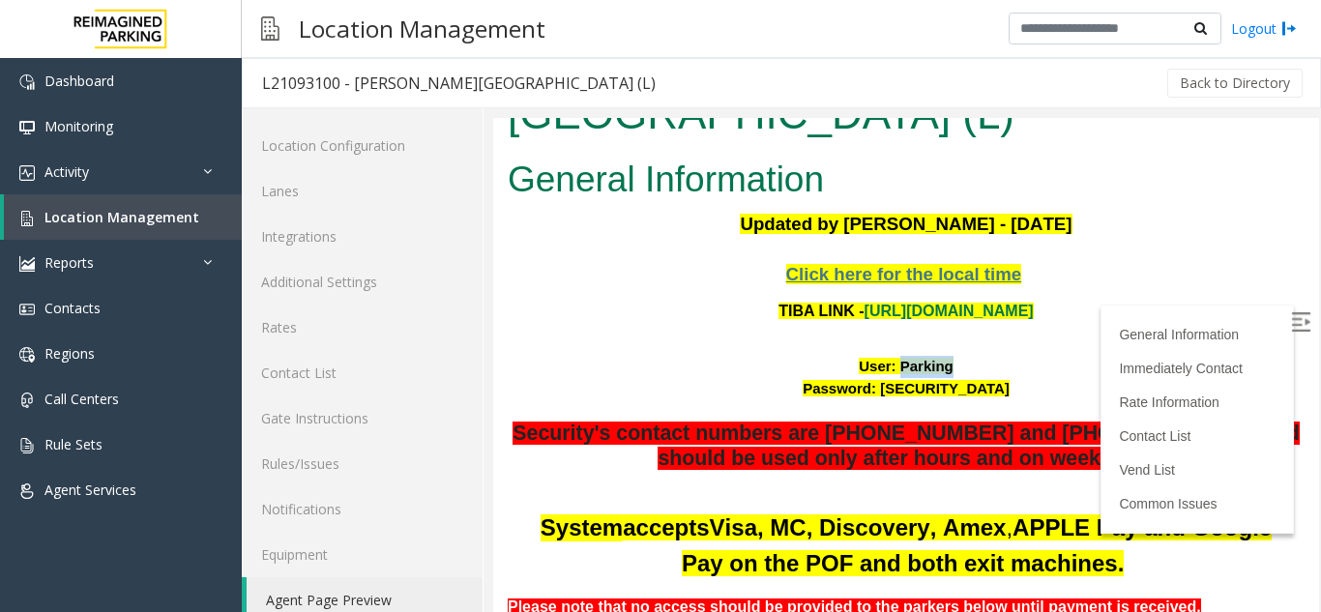
drag, startPoint x: 886, startPoint y: 314, endPoint x: 936, endPoint y: 311, distance: 50.4
click at [936, 358] on font "User: Parking" at bounding box center [906, 366] width 95 height 16
drag, startPoint x: 859, startPoint y: 328, endPoint x: 1001, endPoint y: 332, distance: 141.2
click at [1001, 378] on div "Password: P@rking@21093100" at bounding box center [906, 389] width 797 height 22
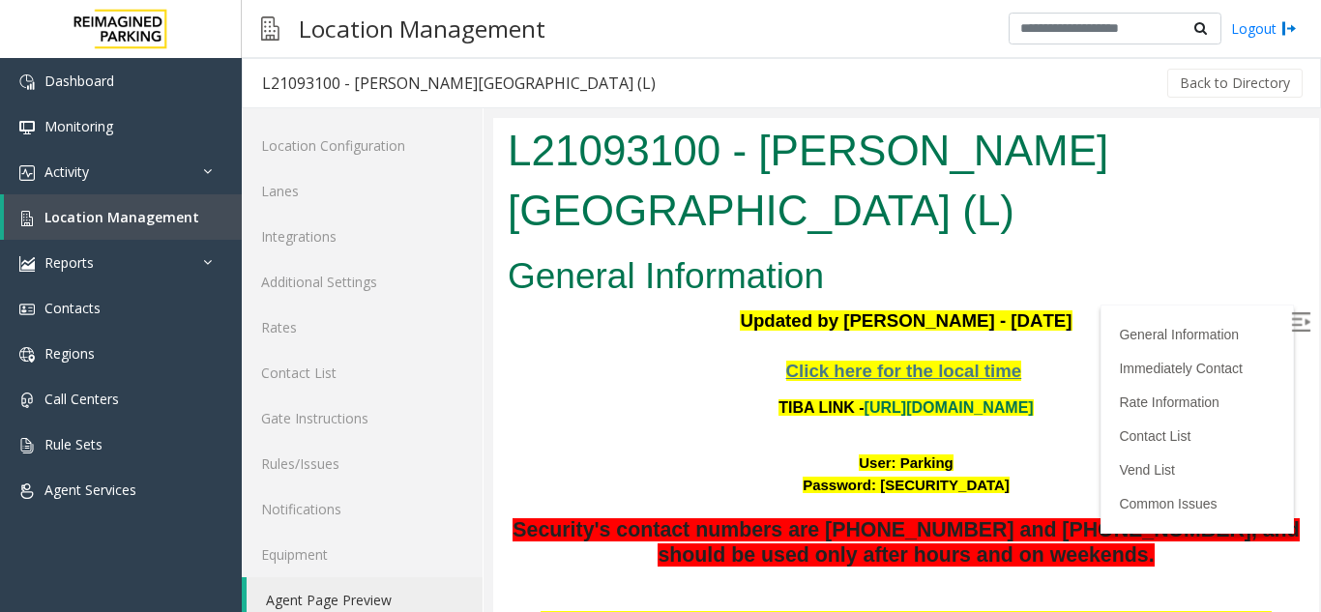
scroll to position [97, 0]
click at [166, 231] on link "Location Management" at bounding box center [123, 216] width 238 height 45
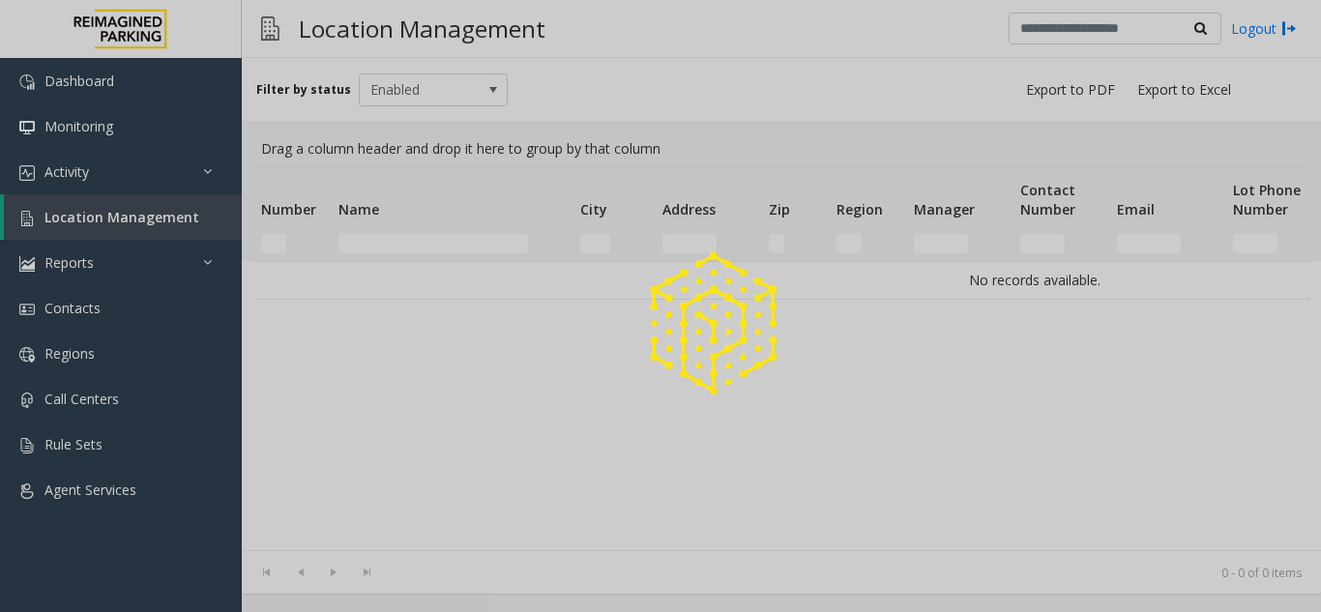
click at [452, 97] on div at bounding box center [660, 306] width 1321 height 612
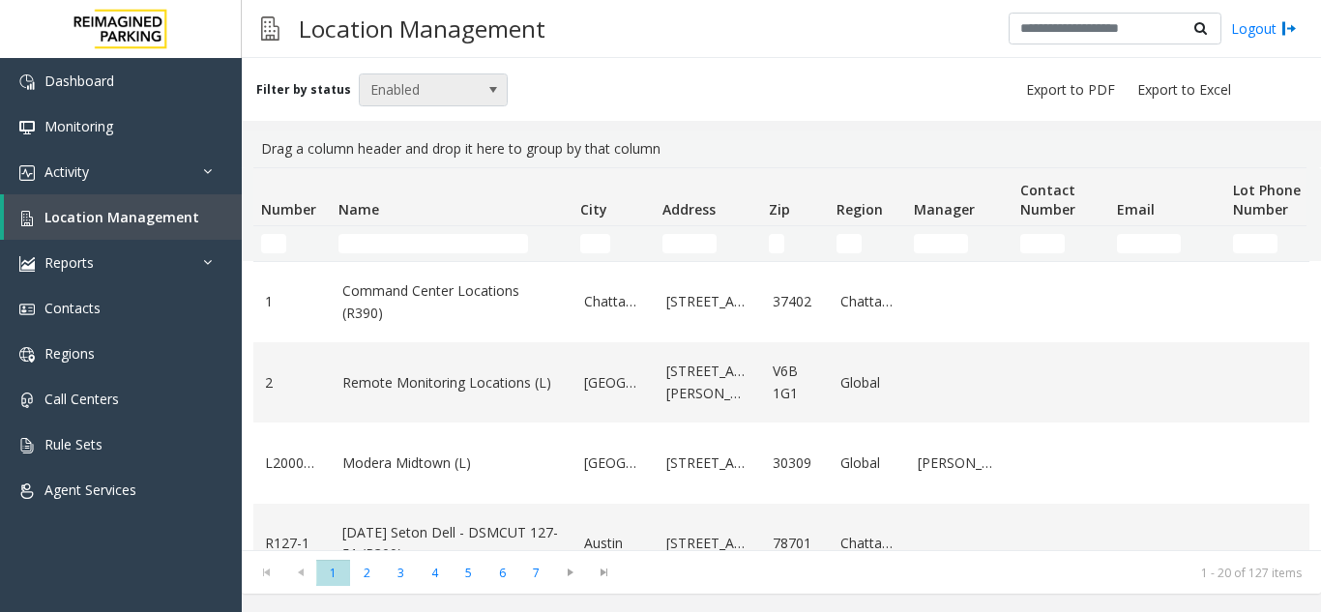
click at [422, 101] on span "Enabled" at bounding box center [419, 89] width 118 height 31
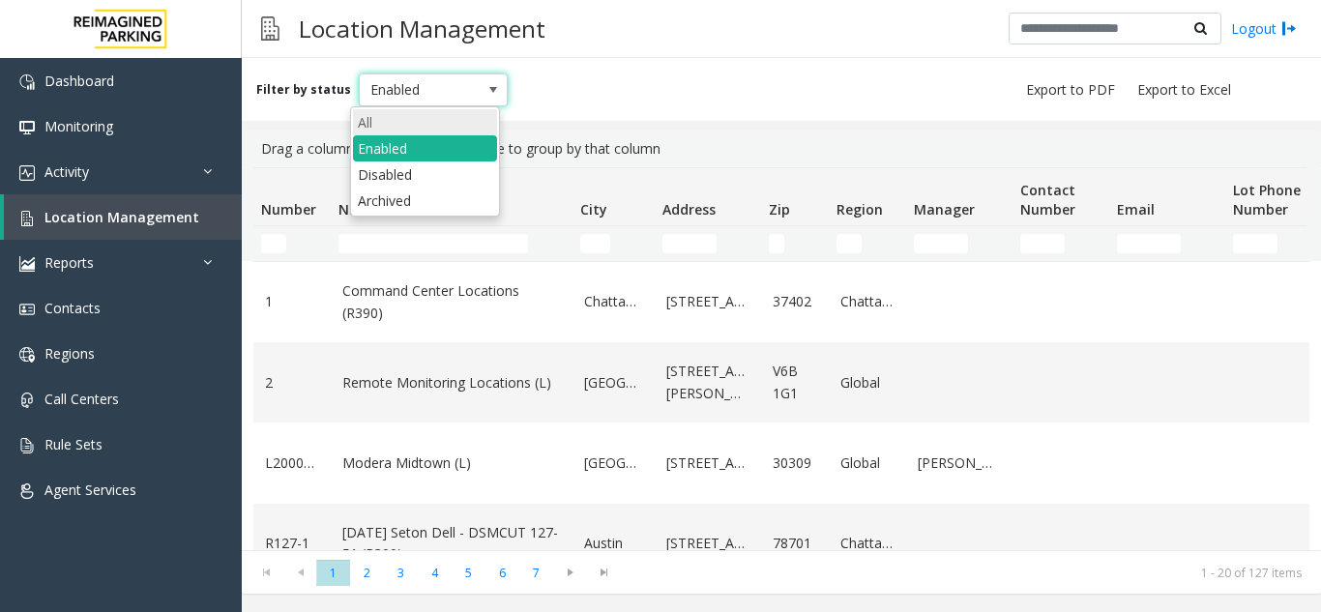
click at [422, 132] on li "All" at bounding box center [425, 122] width 144 height 26
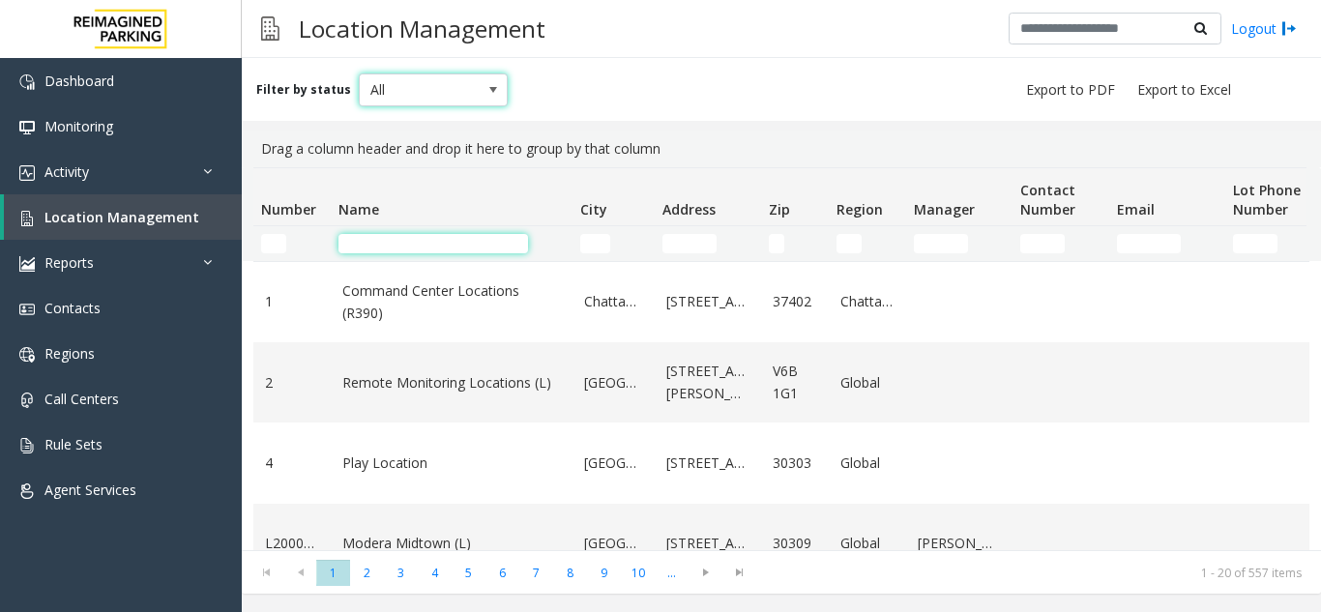
click at [389, 248] on input "Name Filter" at bounding box center [432, 243] width 189 height 19
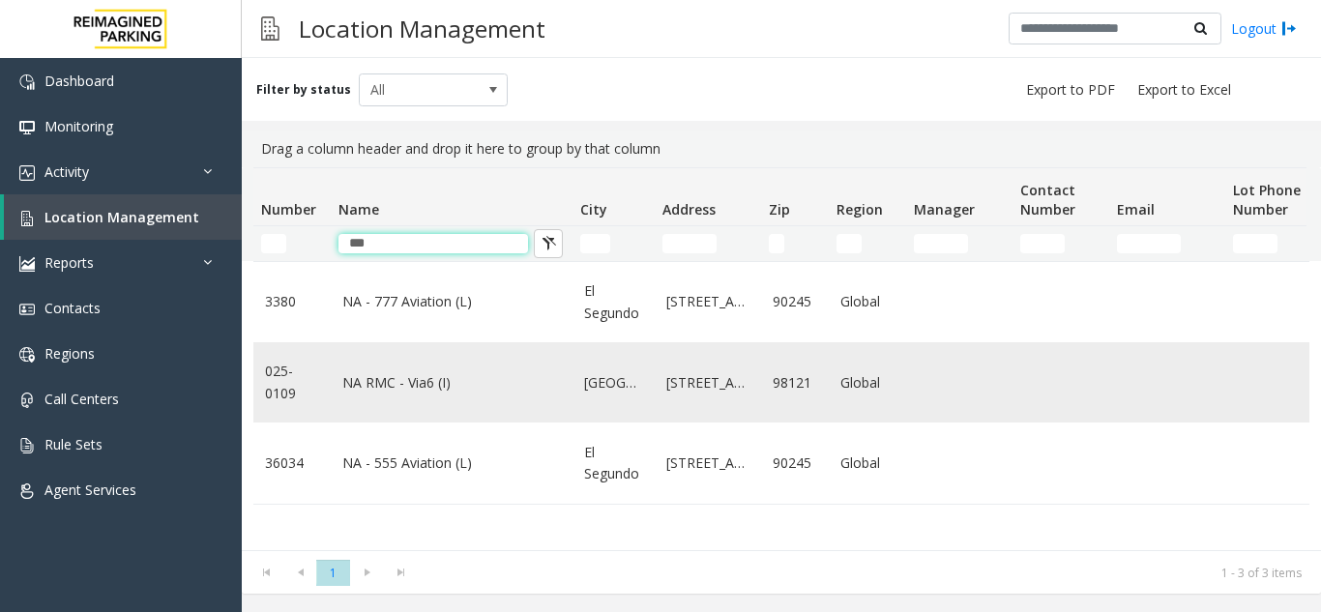
type input "***"
click at [410, 388] on link "NA RMC - Via6 (I)" at bounding box center [451, 382] width 218 height 21
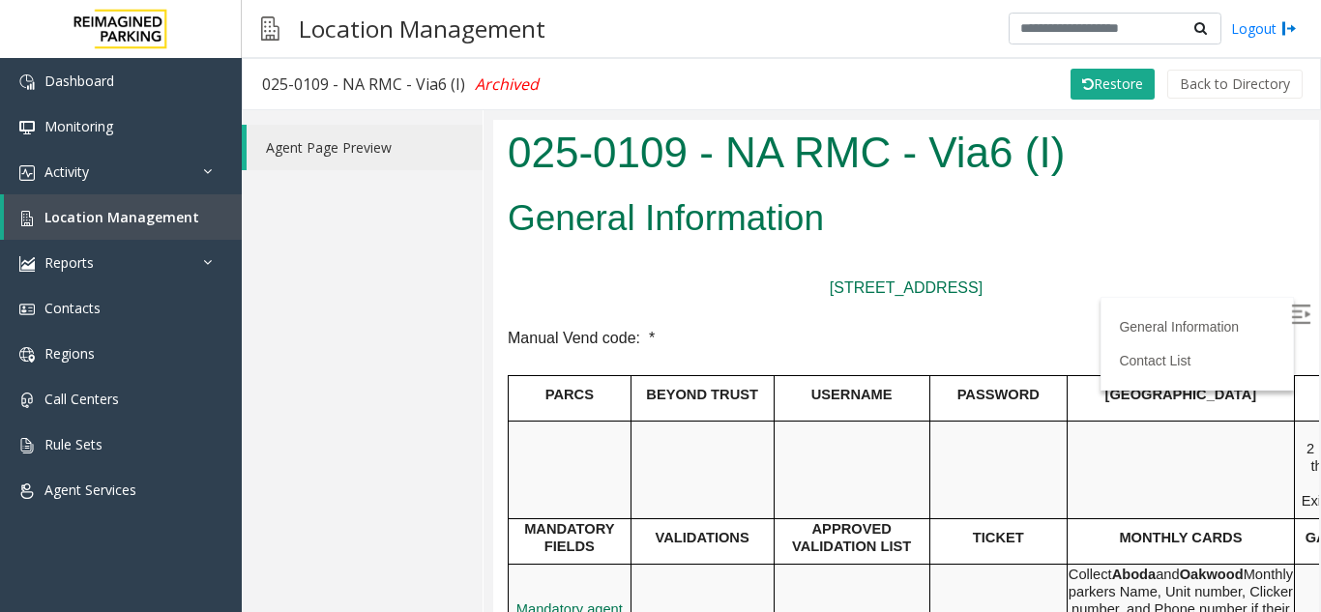
click at [1291, 309] on img at bounding box center [1300, 313] width 19 height 19
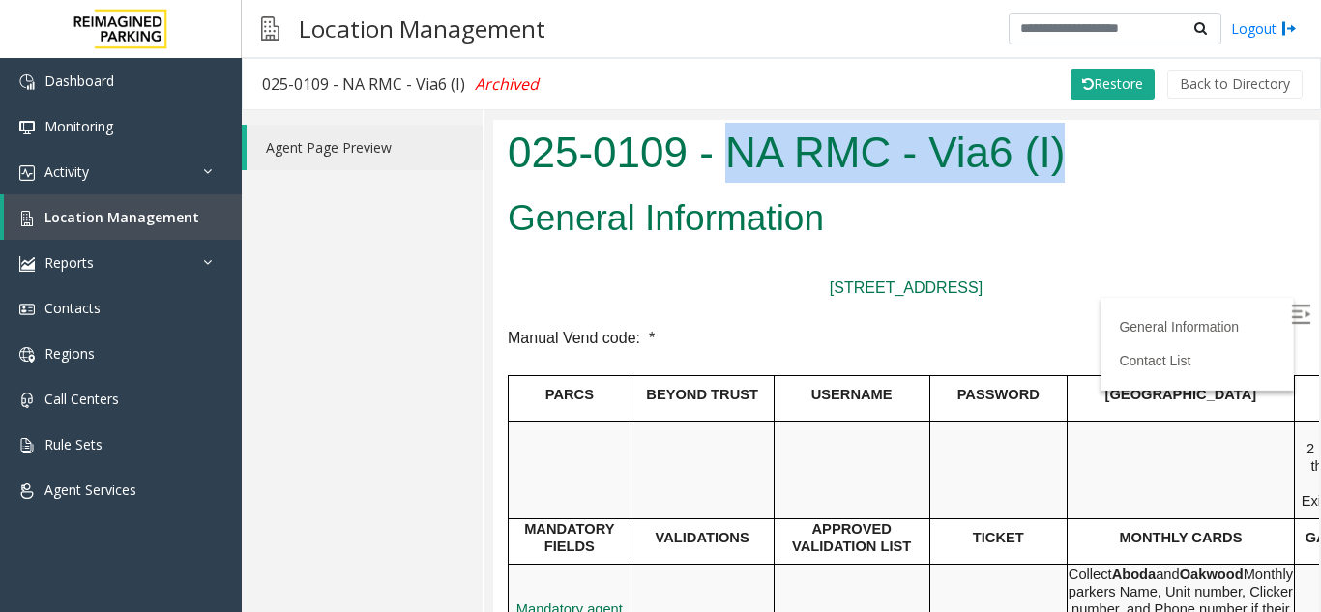
drag, startPoint x: 719, startPoint y: 159, endPoint x: 1093, endPoint y: 177, distance: 374.6
click at [1093, 177] on h1 "025-0109 - NA RMC - Via6 (I)" at bounding box center [906, 152] width 797 height 60
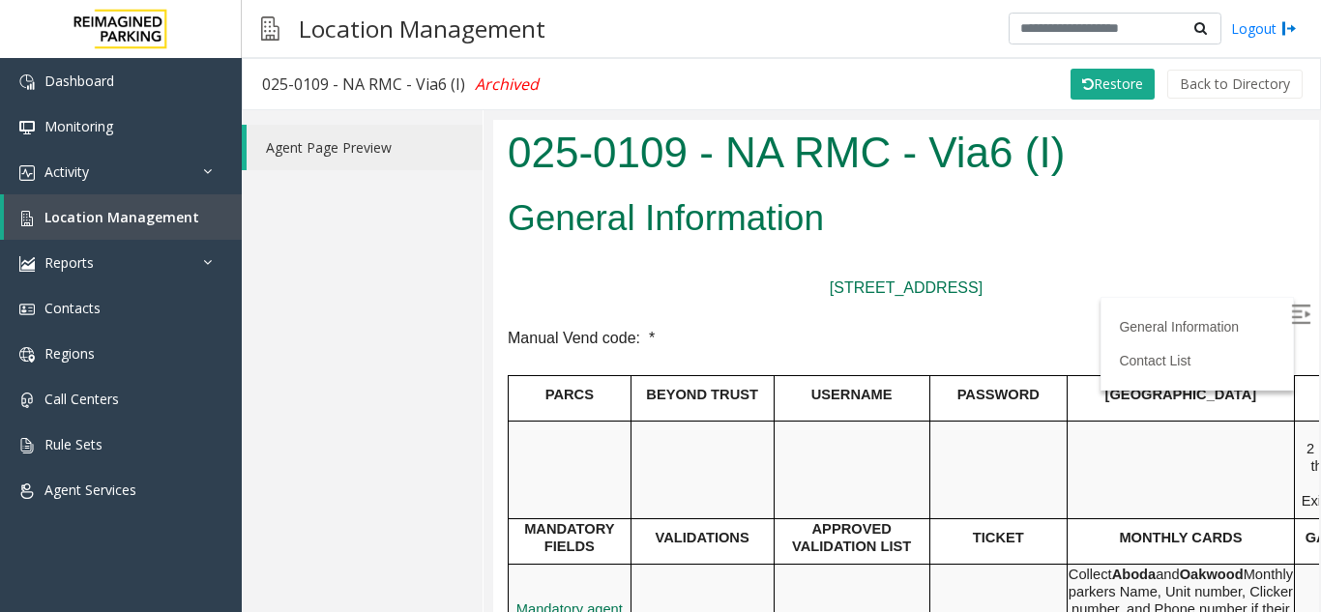
click at [1092, 226] on h2 "General Information" at bounding box center [906, 217] width 797 height 50
drag, startPoint x: 1065, startPoint y: 287, endPoint x: 643, endPoint y: 189, distance: 433.6
click at [502, 148] on body "025-0109 - NA RMC - Via6 (I) General Information 2121 6th Ave, Seattle, WA 9812…" at bounding box center [906, 365] width 826 height 492
drag, startPoint x: 734, startPoint y: 137, endPoint x: 1056, endPoint y: 284, distance: 353.9
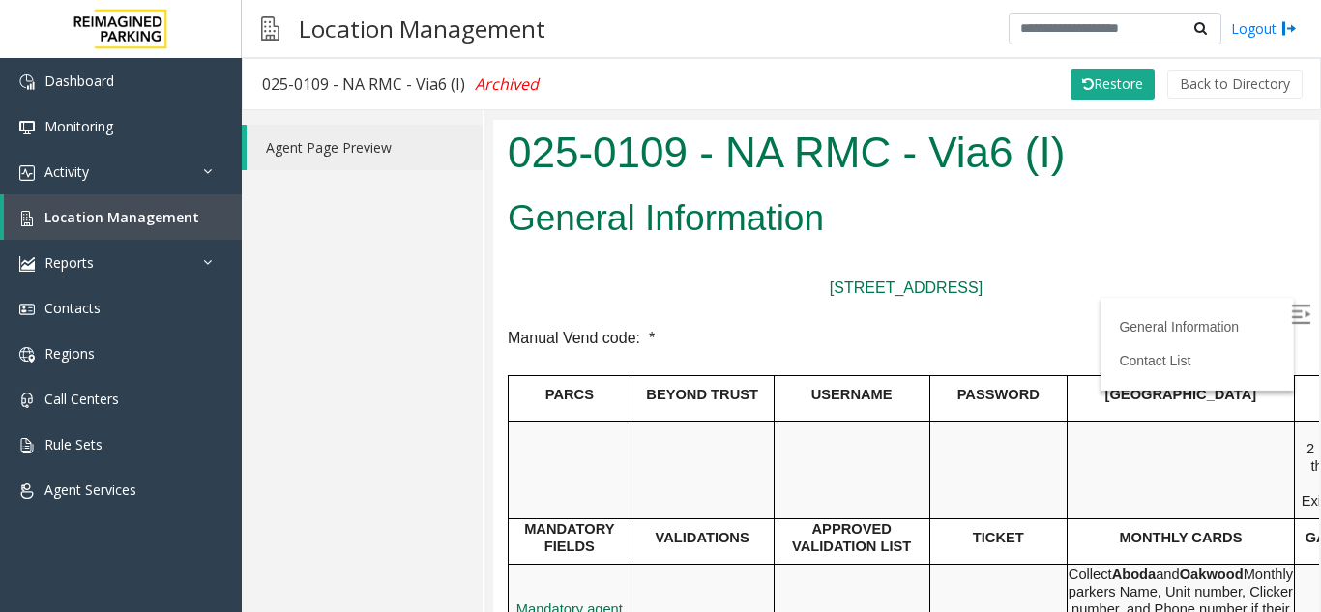
click at [1065, 284] on body "025-0109 - NA RMC - Via6 (I) General Information 2121 6th Ave, Seattle, WA 9812…" at bounding box center [906, 365] width 826 height 492
click at [1056, 284] on p "2121 6th Ave, Seattle, WA 98121" at bounding box center [906, 287] width 797 height 25
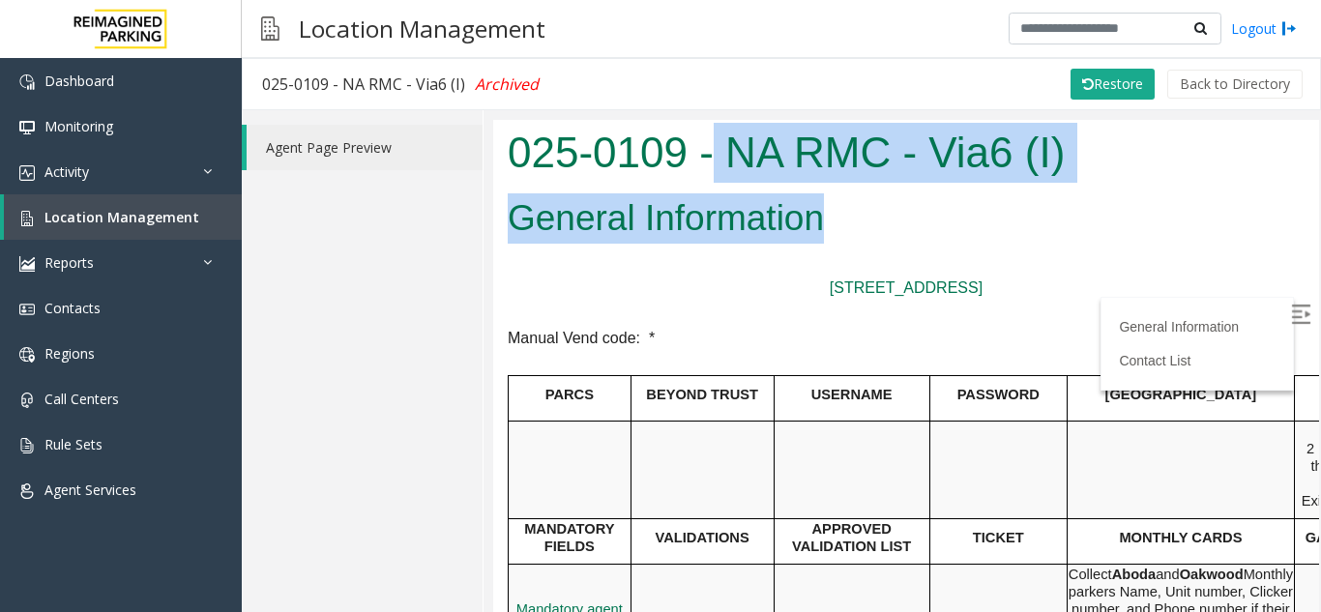
drag, startPoint x: 715, startPoint y: 148, endPoint x: 1036, endPoint y: 221, distance: 329.3
click at [1036, 221] on body "025-0109 - NA RMC - Via6 (I) General Information 2121 6th Ave, Seattle, WA 9812…" at bounding box center [906, 365] width 826 height 492
click at [1023, 235] on h2 "General Information" at bounding box center [906, 217] width 797 height 50
drag, startPoint x: 717, startPoint y: 137, endPoint x: 1134, endPoint y: 200, distance: 421.4
click at [1134, 200] on body "025-0109 - NA RMC - Via6 (I) General Information 2121 6th Ave, Seattle, WA 9812…" at bounding box center [906, 365] width 826 height 492
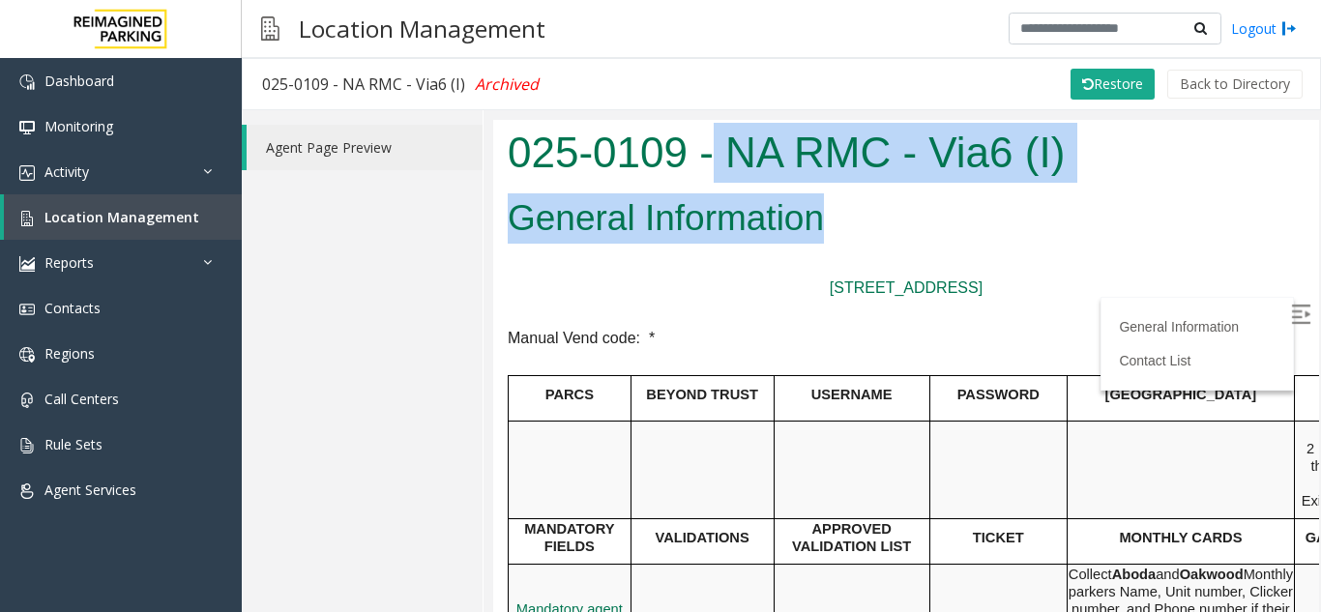
drag, startPoint x: 789, startPoint y: 142, endPoint x: 776, endPoint y: 200, distance: 59.4
click at [776, 198] on body "025-0109 - NA RMC - Via6 (I) General Information 2121 6th Ave, Seattle, WA 9812…" at bounding box center [906, 365] width 826 height 492
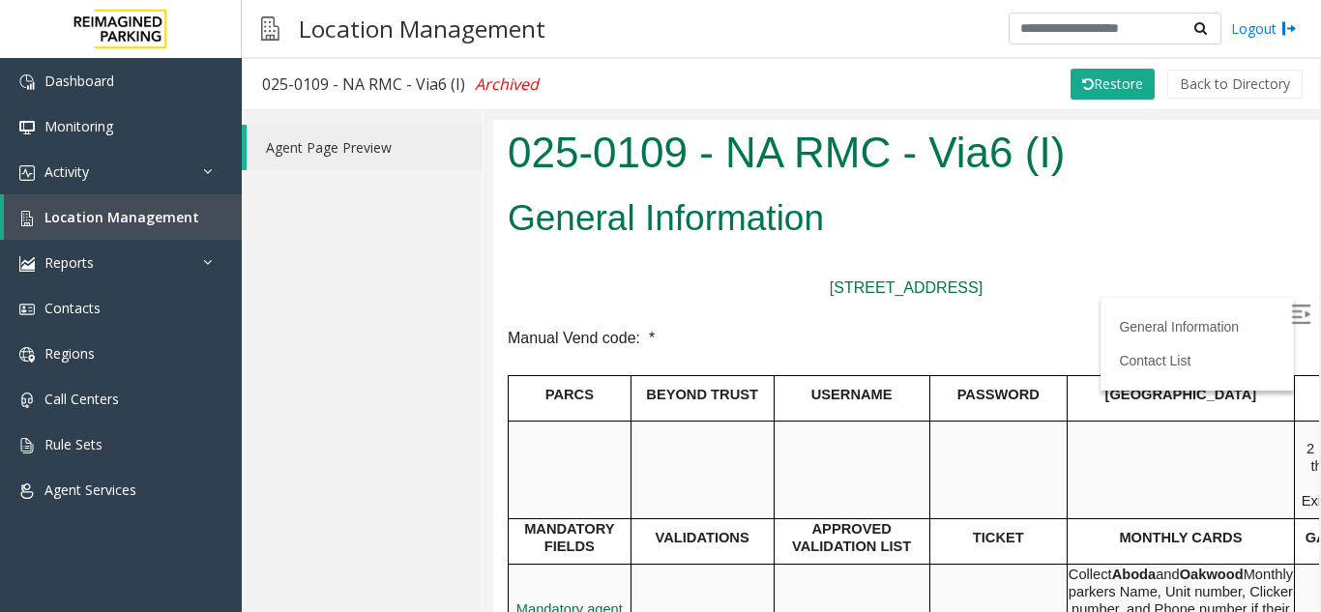
click at [747, 254] on p at bounding box center [906, 262] width 797 height 25
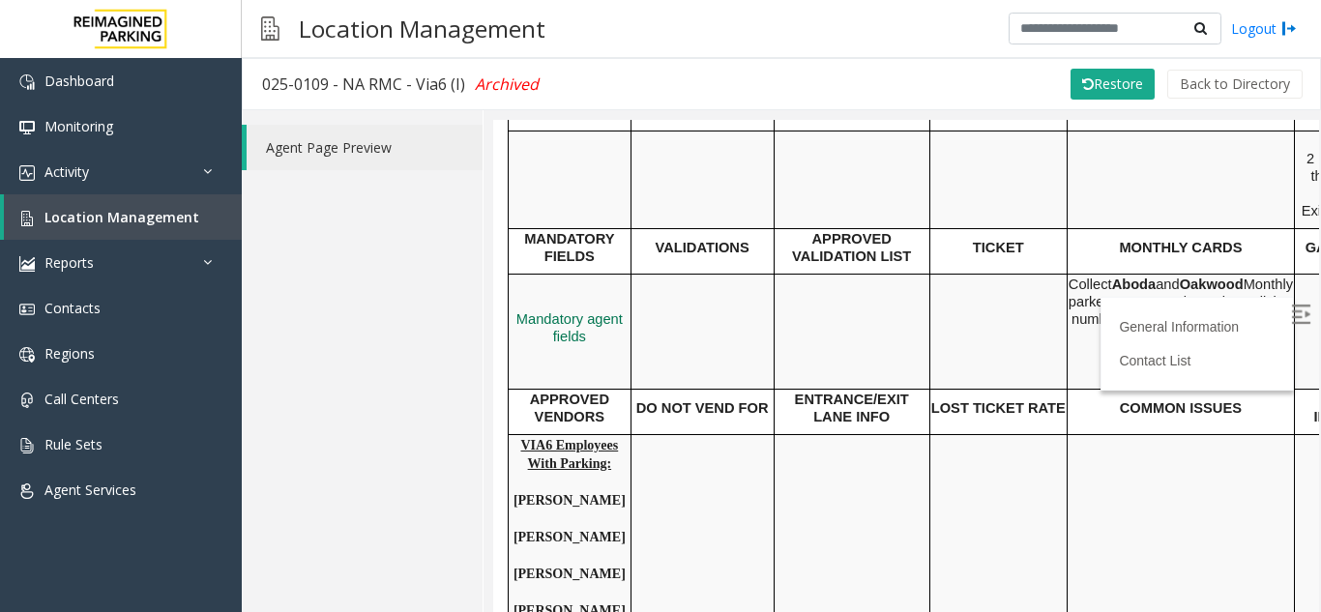
scroll to position [387, 0]
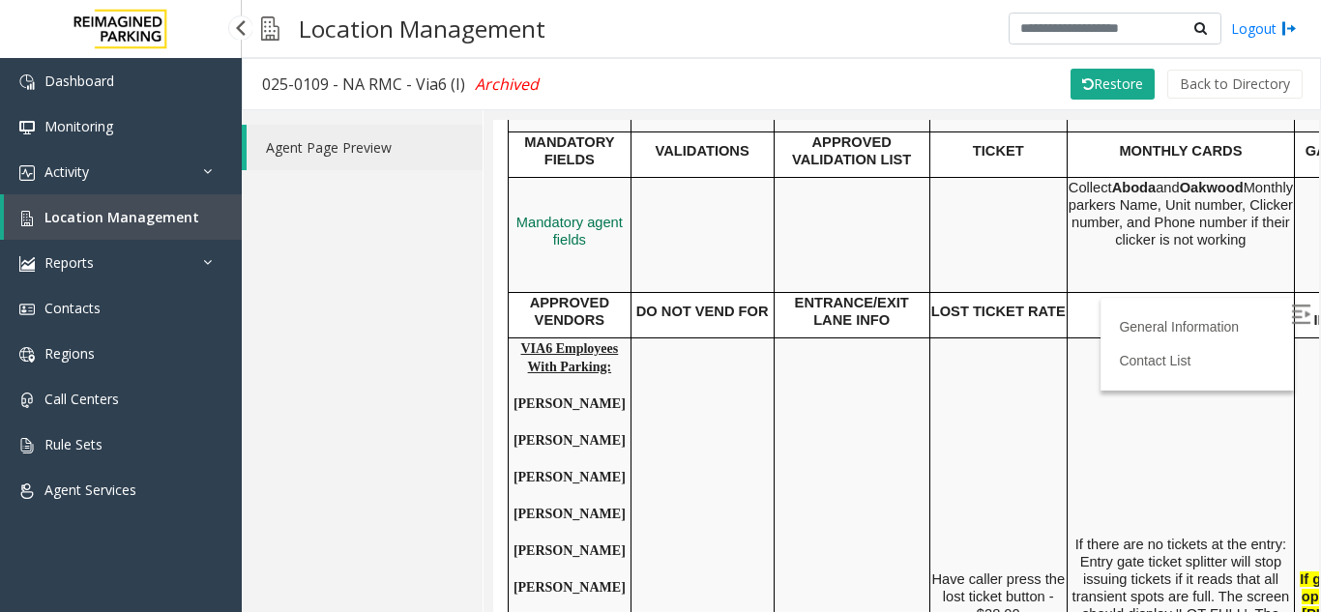
click at [149, 218] on span "Location Management" at bounding box center [121, 217] width 155 height 18
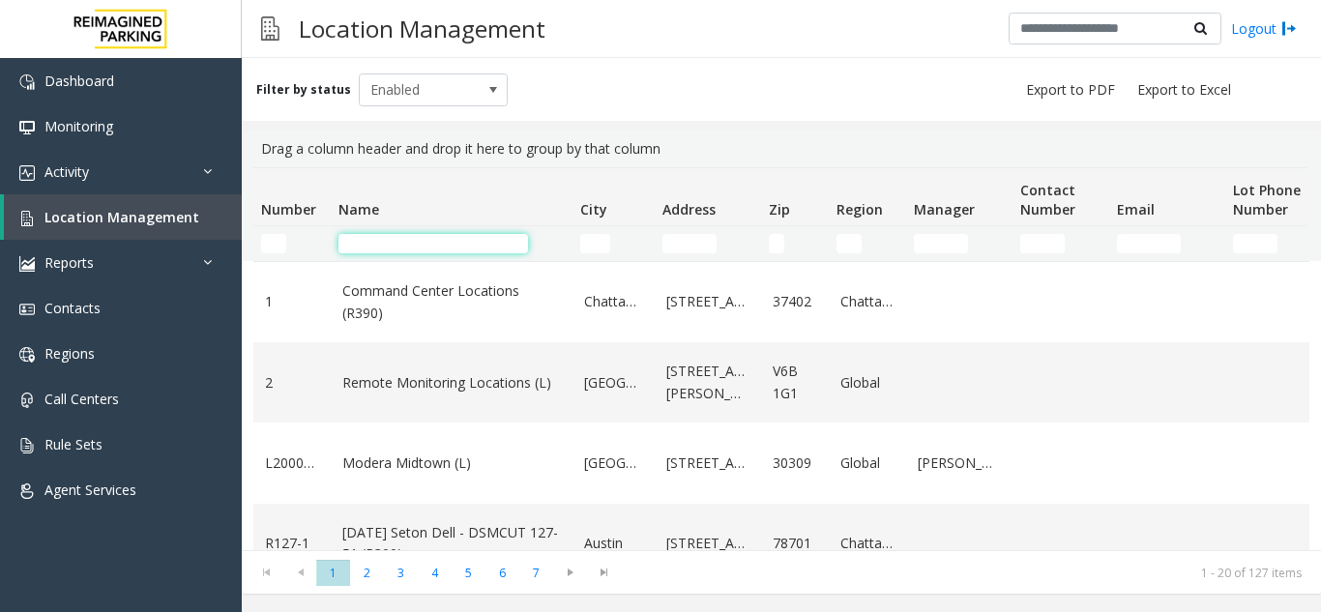
click at [425, 242] on input "Name Filter" at bounding box center [432, 243] width 189 height 19
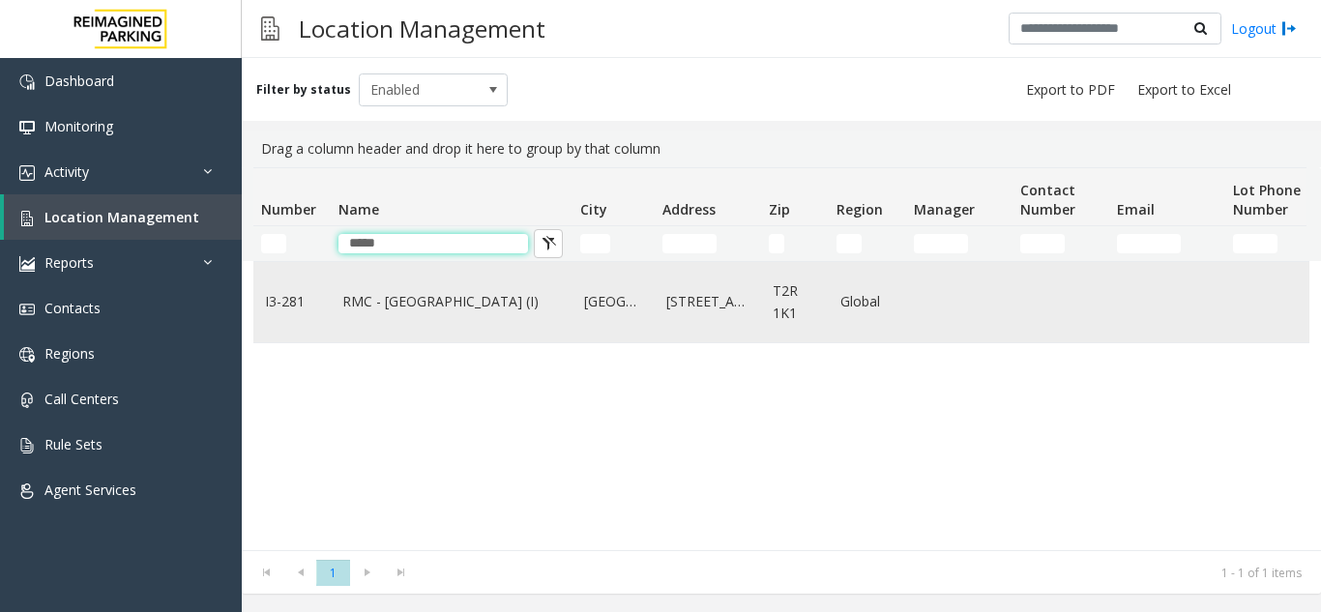
type input "*****"
click at [398, 289] on td "RMC - Mount Royal Village (I)" at bounding box center [452, 302] width 242 height 80
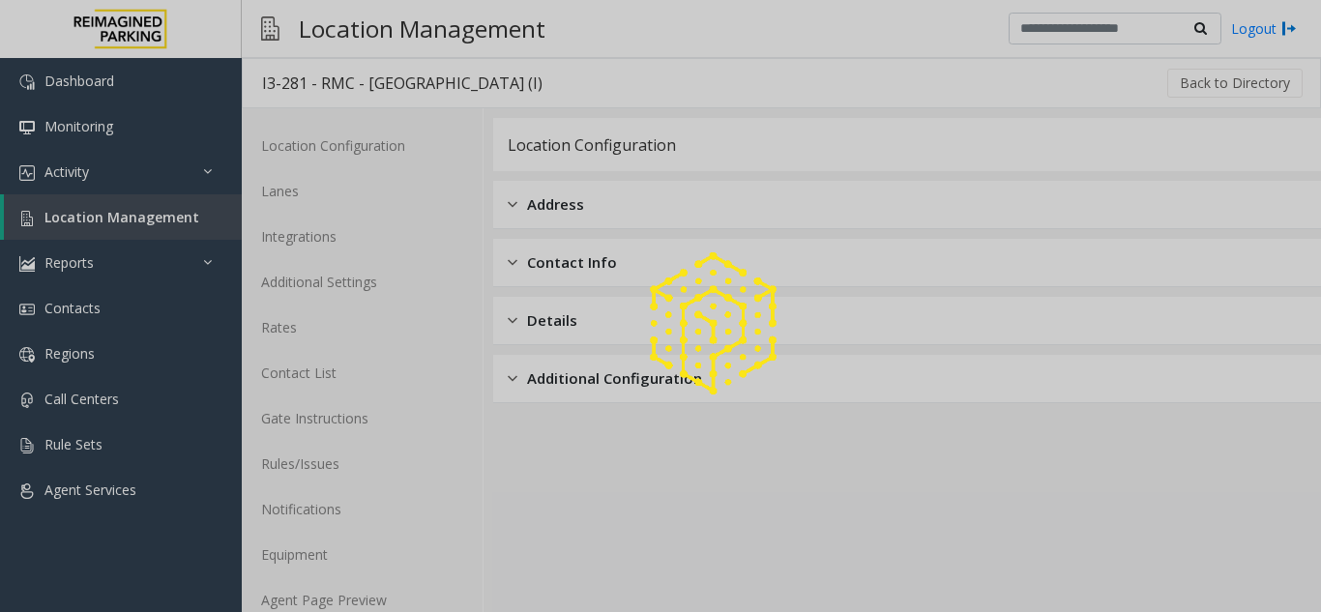
click at [332, 604] on div at bounding box center [660, 306] width 1321 height 612
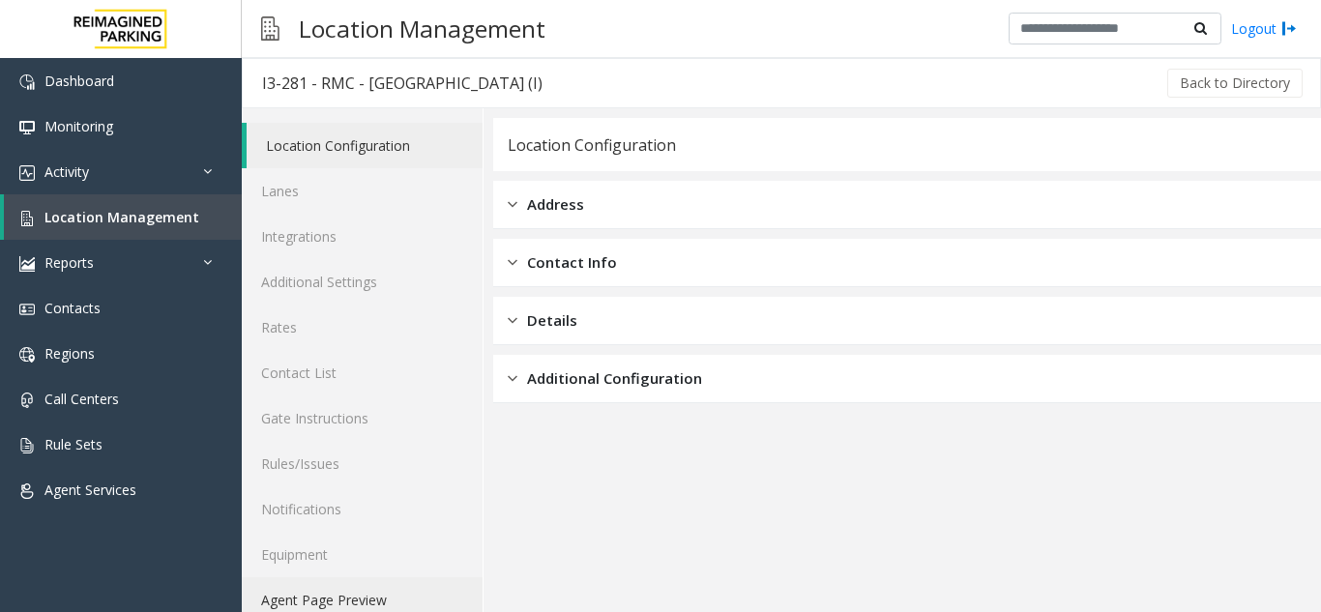
click at [360, 597] on link "Agent Page Preview" at bounding box center [362, 599] width 241 height 45
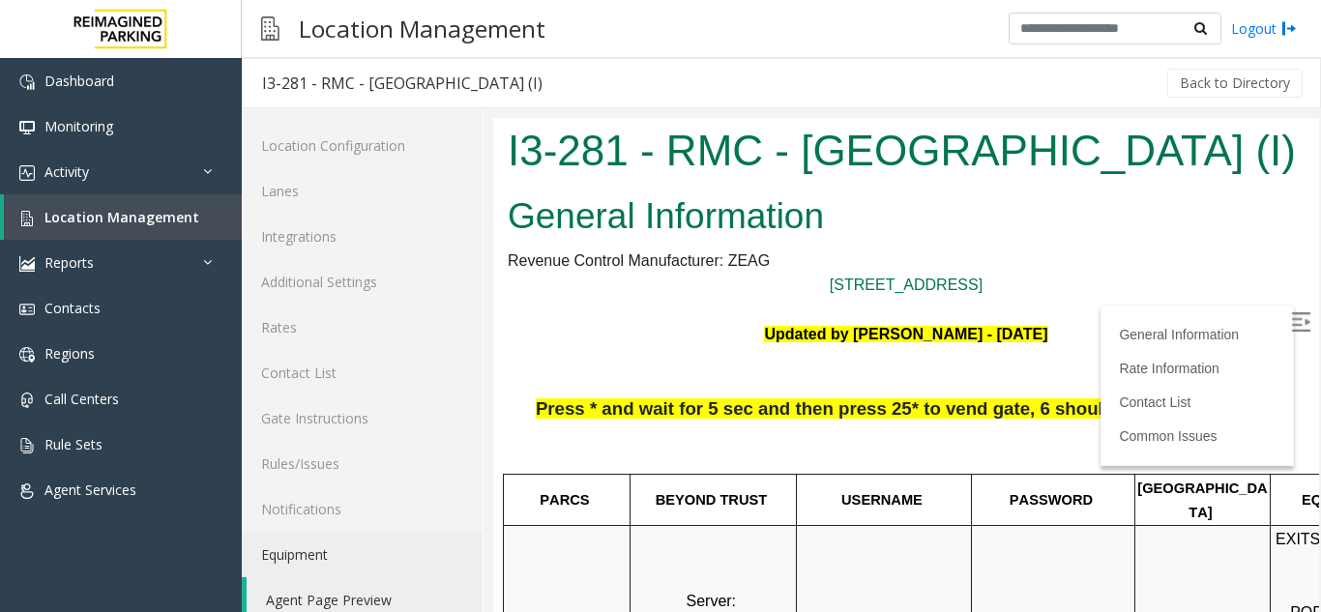
scroll to position [290, 0]
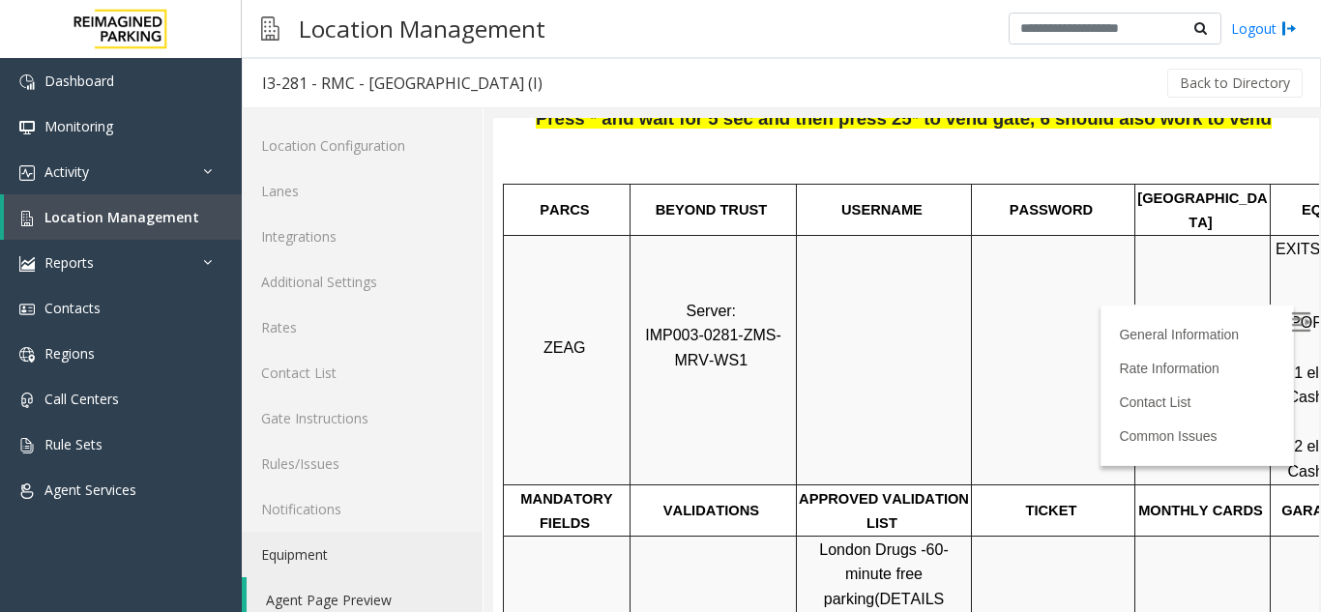
click at [1291, 318] on img at bounding box center [1300, 321] width 19 height 19
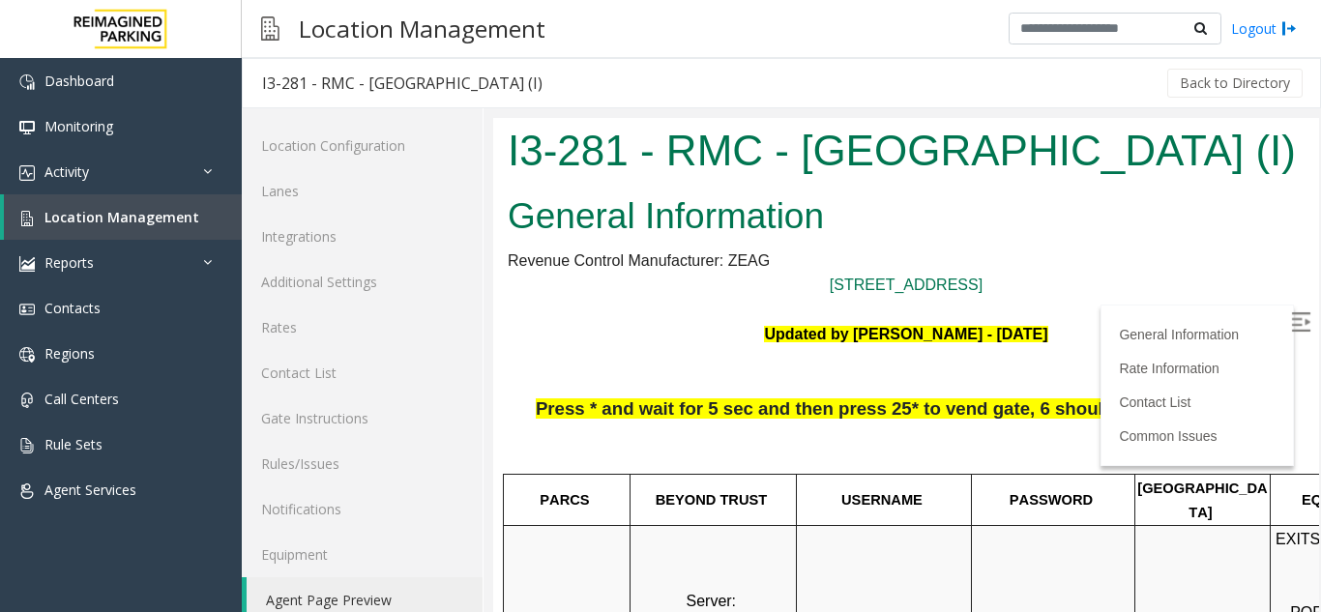
scroll to position [290, 0]
